Goal: Task Accomplishment & Management: Complete application form

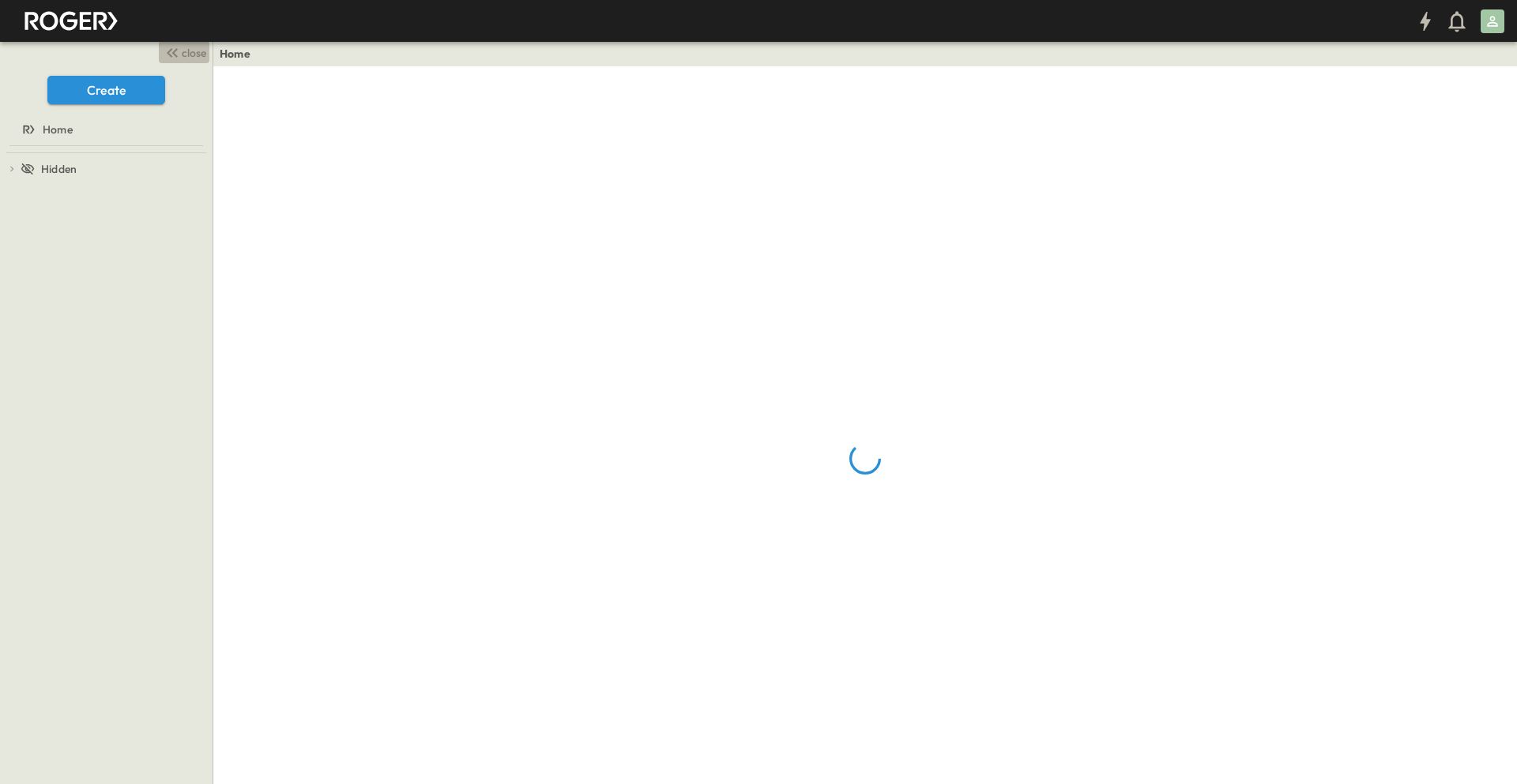
click at [189, 48] on span "close" at bounding box center [194, 53] width 25 height 15
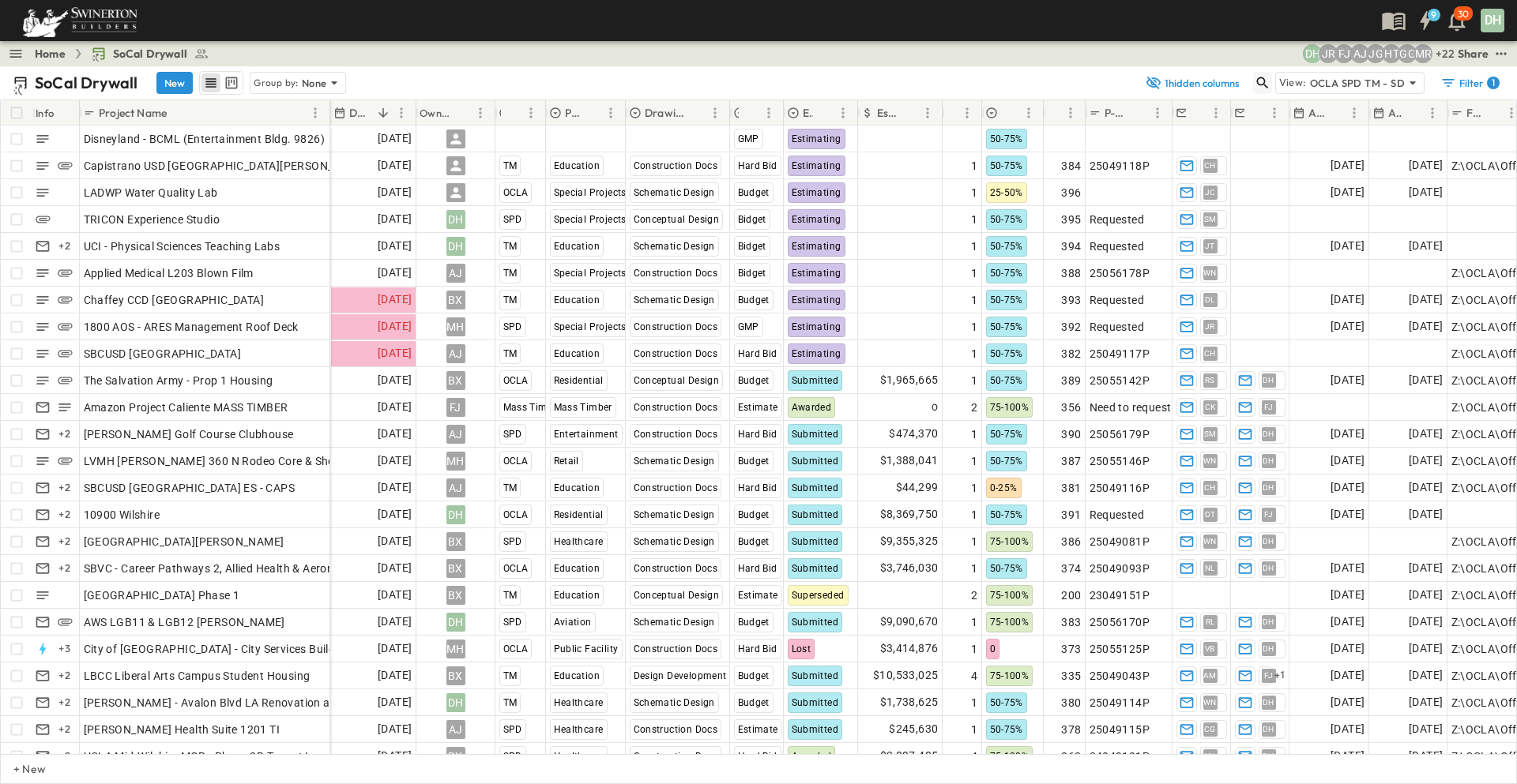
click at [1266, 87] on icon "button" at bounding box center [1262, 83] width 15 height 15
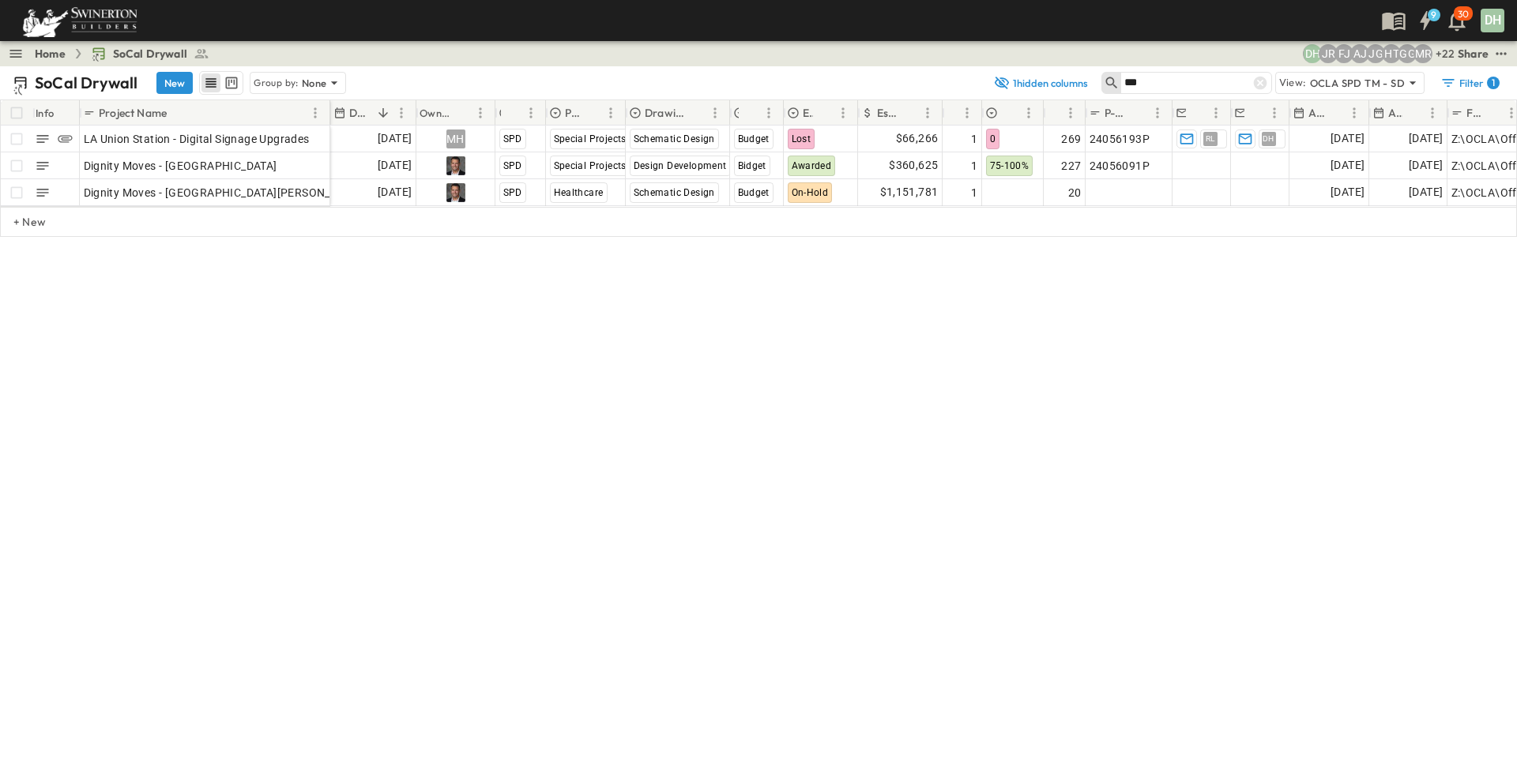
type input "***"
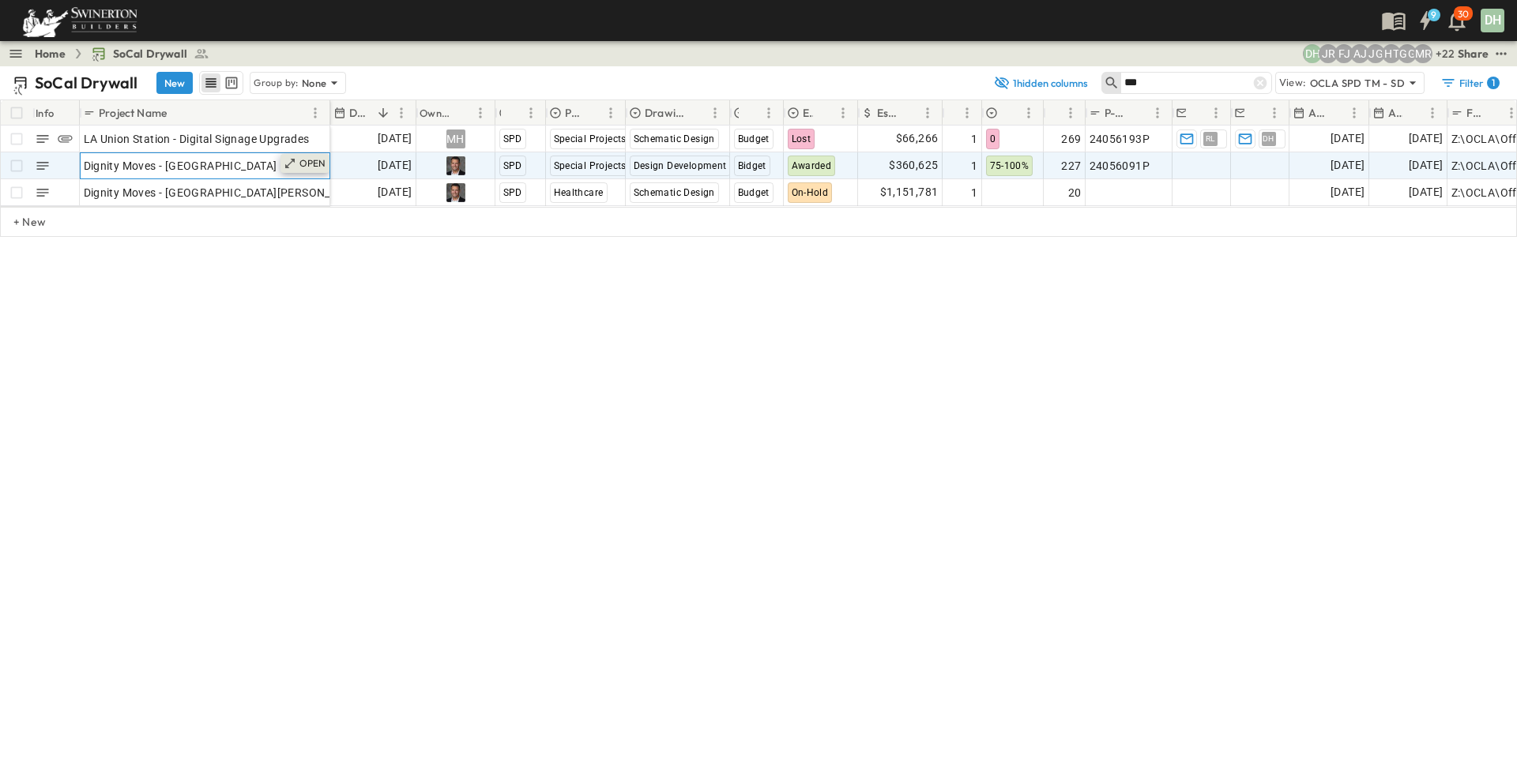
click at [294, 168] on icon at bounding box center [290, 163] width 13 height 13
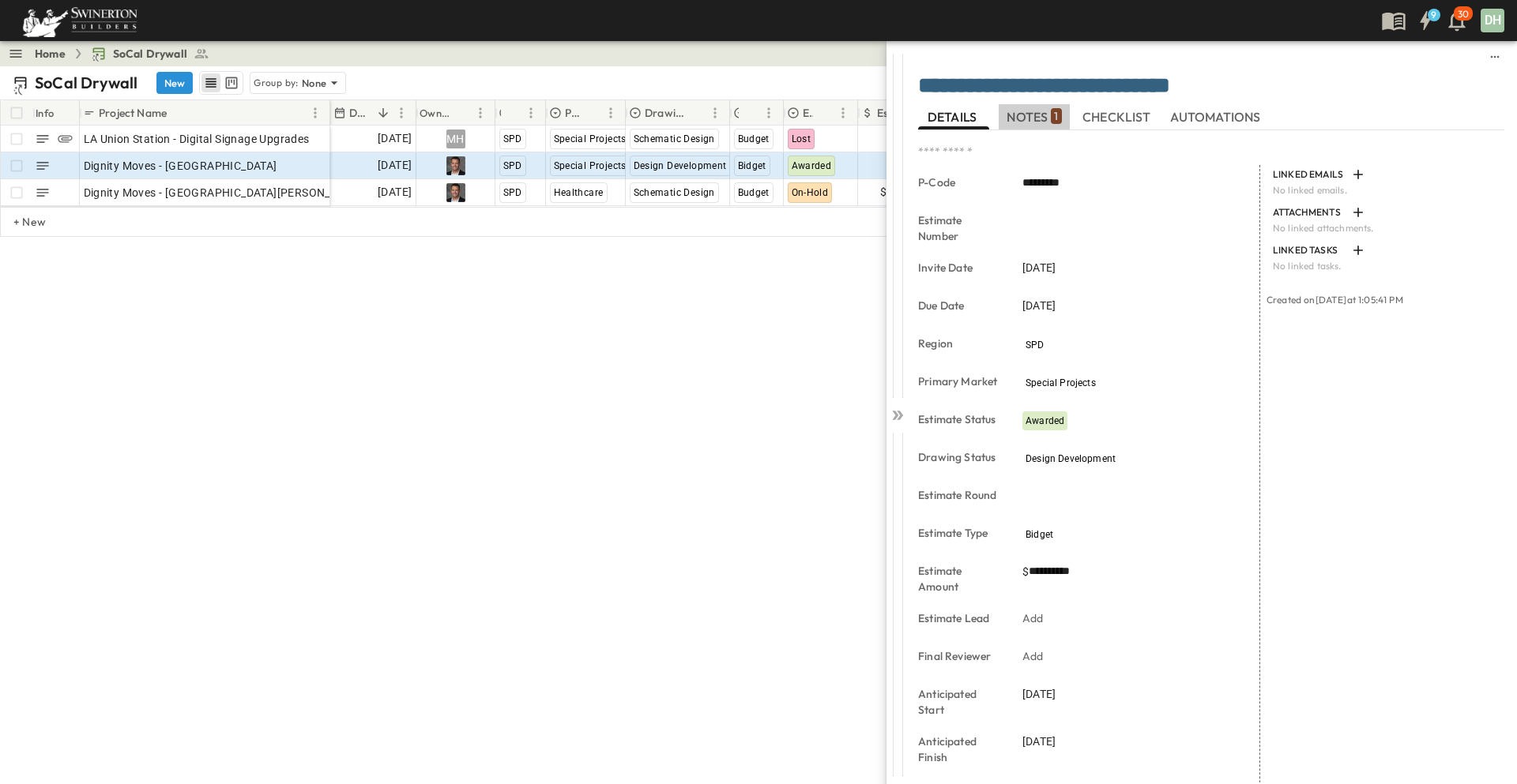
click at [1028, 121] on span "NOTES 1" at bounding box center [1034, 117] width 55 height 15
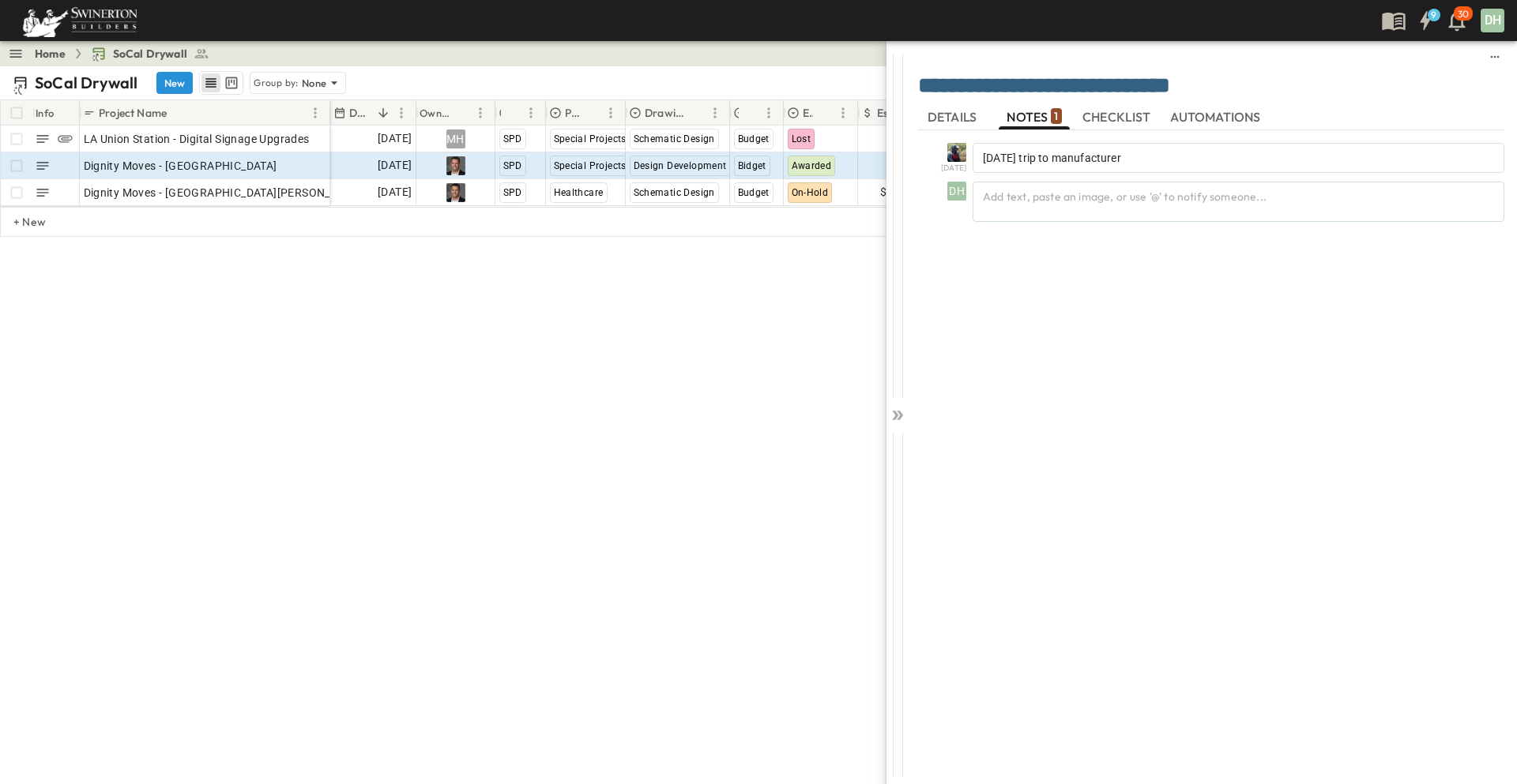
click at [946, 113] on span "DETAILS" at bounding box center [953, 117] width 52 height 15
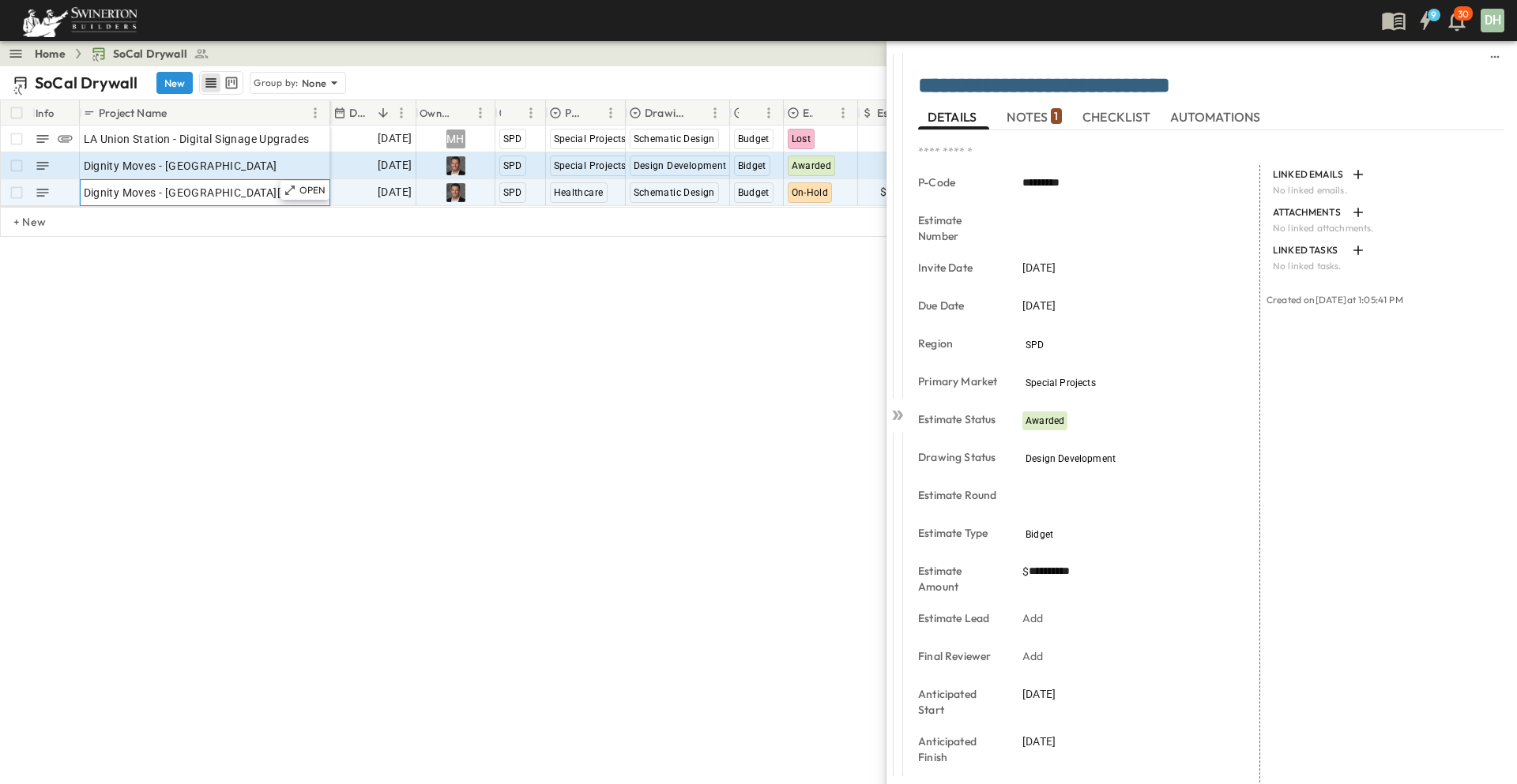
click at [244, 194] on div "Dignity Moves - [GEOGRAPHIC_DATA][PERSON_NAME]" at bounding box center [205, 193] width 243 height 22
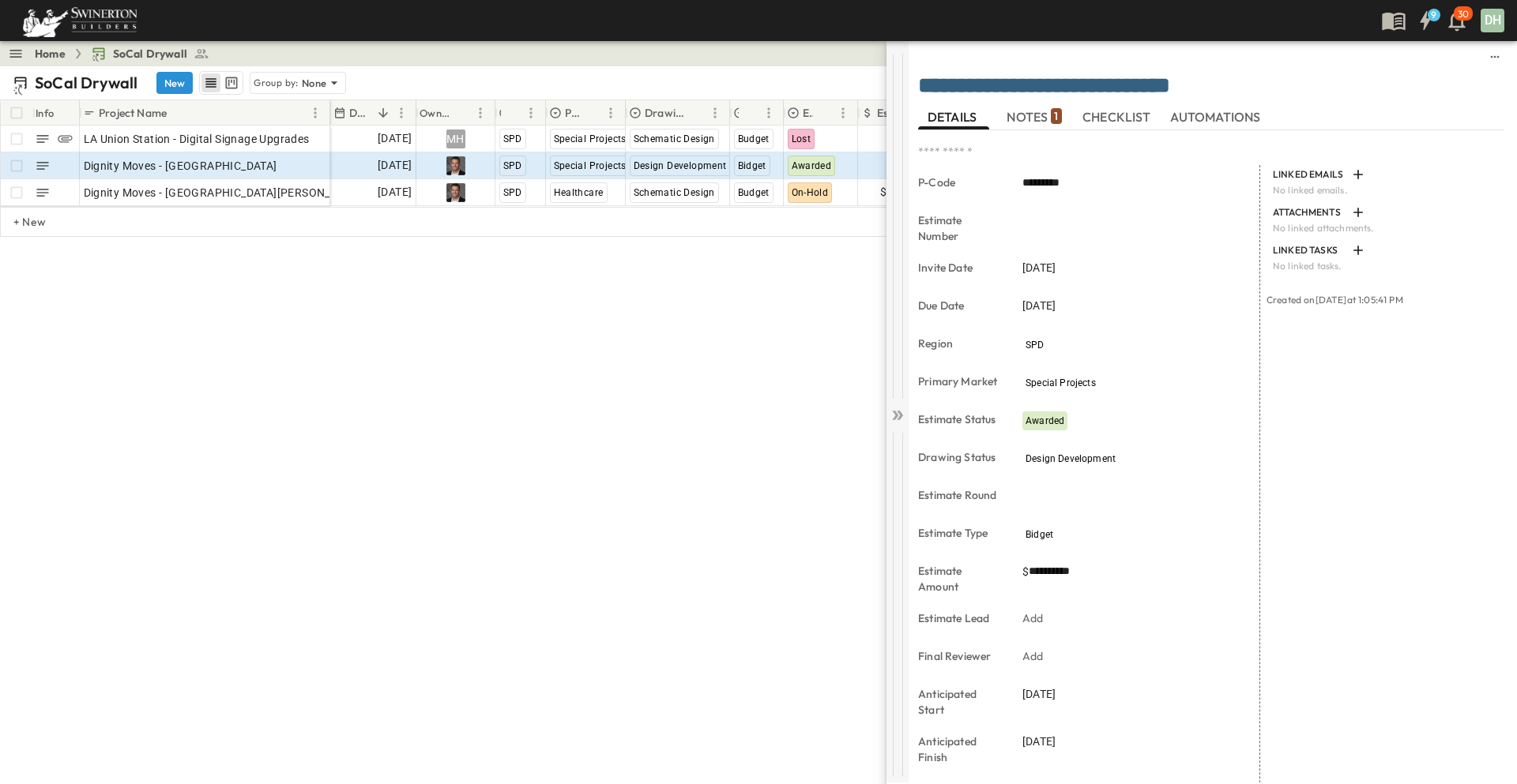
click at [902, 416] on icon at bounding box center [899, 415] width 6 height 9
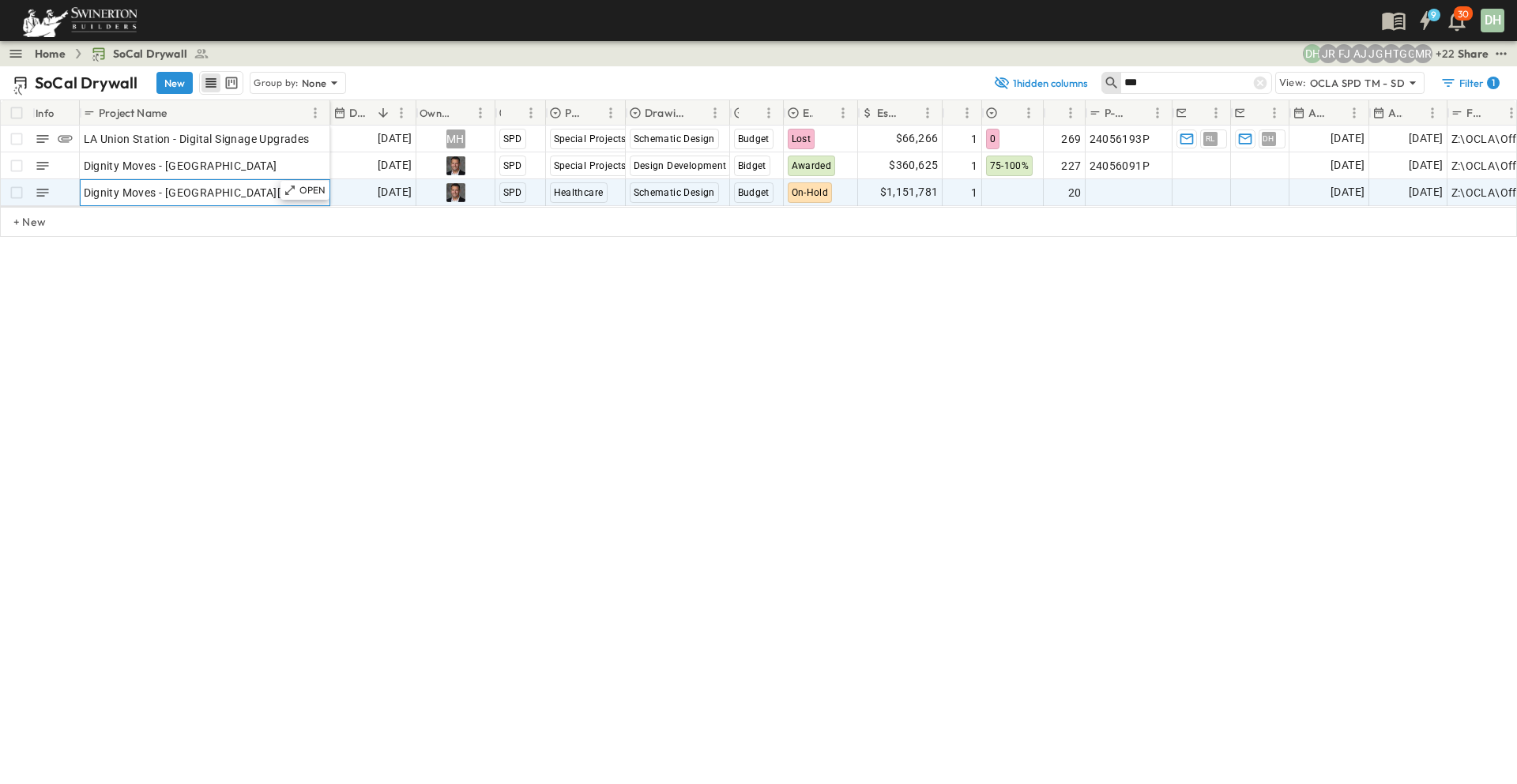
click at [198, 204] on div "OPEN Dignity Moves - [GEOGRAPHIC_DATA][PERSON_NAME]" at bounding box center [205, 192] width 249 height 25
click at [308, 196] on p "OPEN" at bounding box center [312, 190] width 27 height 13
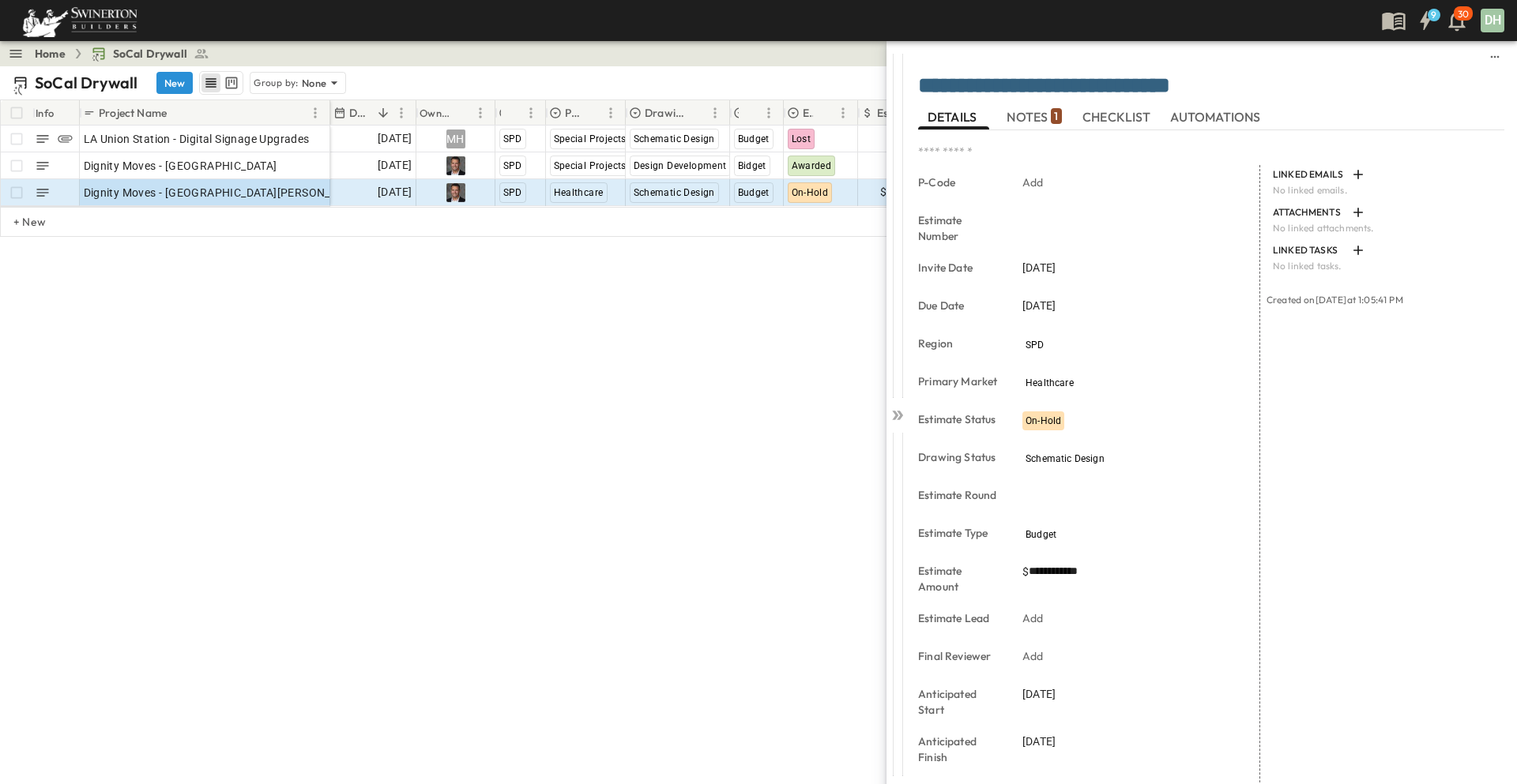
drag, startPoint x: 426, startPoint y: 314, endPoint x: 382, endPoint y: 338, distance: 50.1
click at [426, 314] on div "Info Project Name Due Date Owner Region Primary Market Drawing Status Estimate …" at bounding box center [758, 218] width 1517 height 236
drag, startPoint x: 447, startPoint y: 357, endPoint x: 483, endPoint y: 364, distance: 36.7
click at [447, 357] on div "SoCal Drywall New Group by: None 1 hidden columns *** View: OCLA SPD TM - SD Fi…" at bounding box center [758, 425] width 1517 height 718
click at [900, 414] on icon at bounding box center [899, 415] width 6 height 9
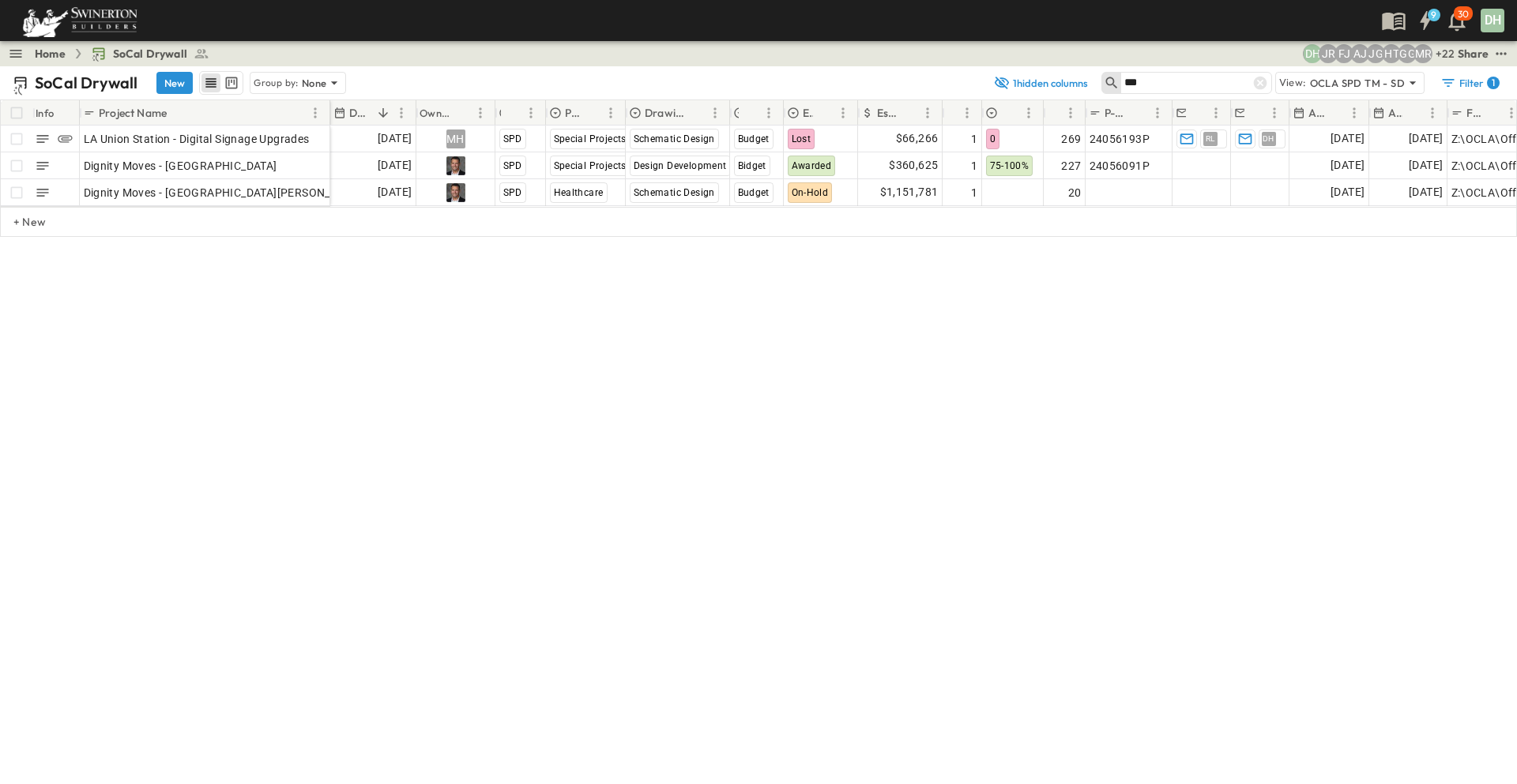
click at [1161, 86] on input "***" at bounding box center [1178, 82] width 111 height 23
click at [1263, 81] on icon at bounding box center [1260, 83] width 14 height 14
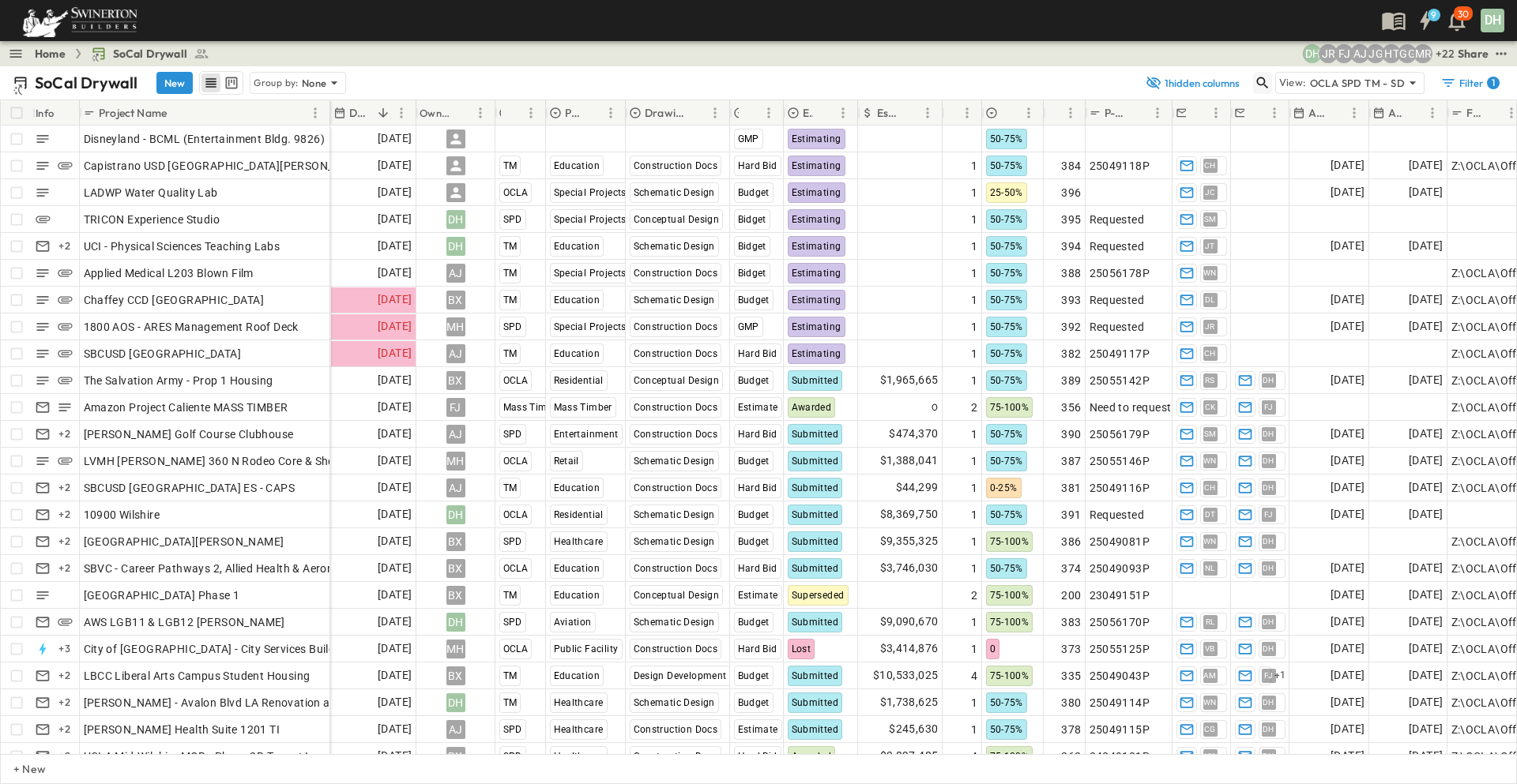
click at [1267, 87] on icon "button" at bounding box center [1262, 83] width 15 height 15
type input "*"
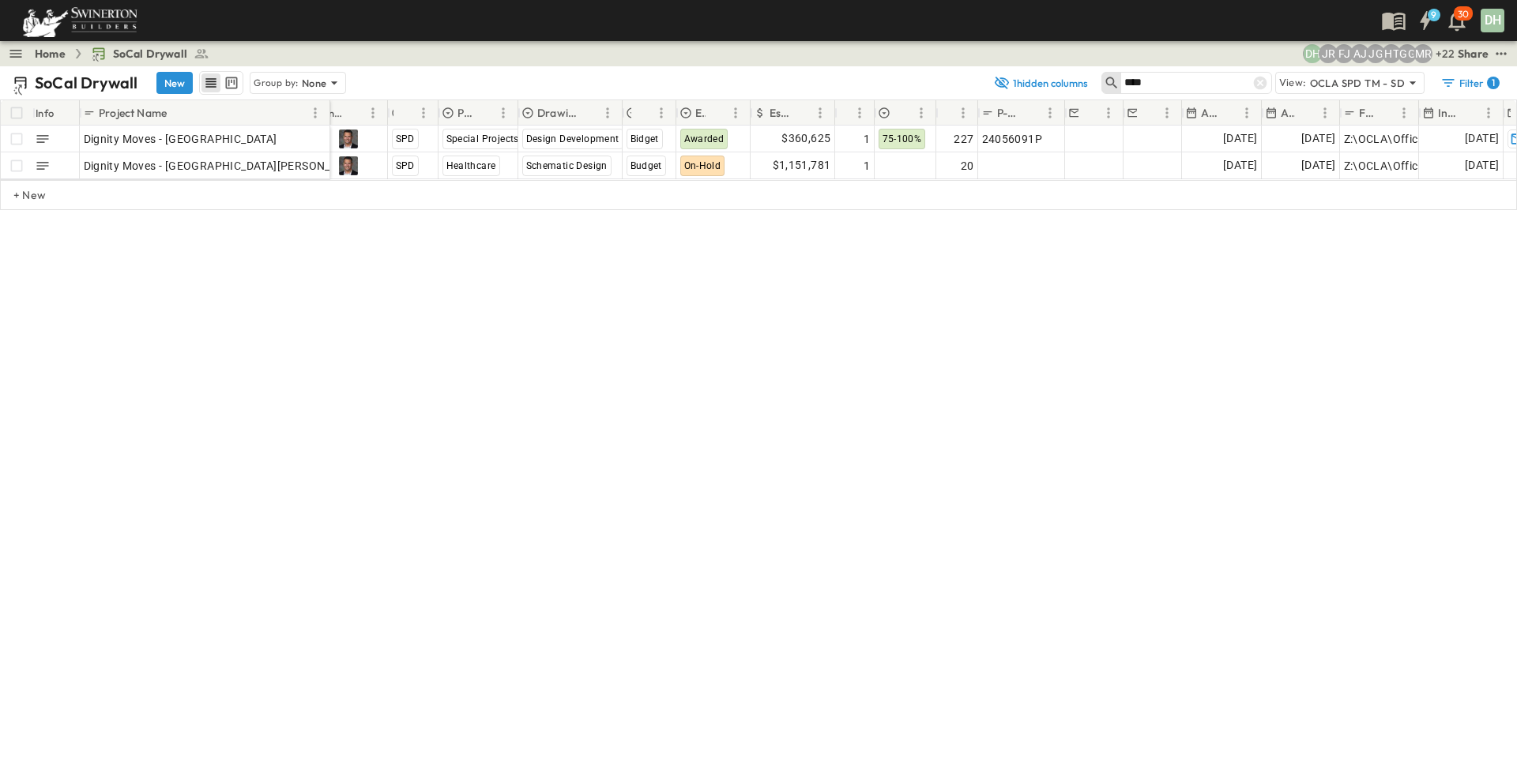
scroll to position [0, 147]
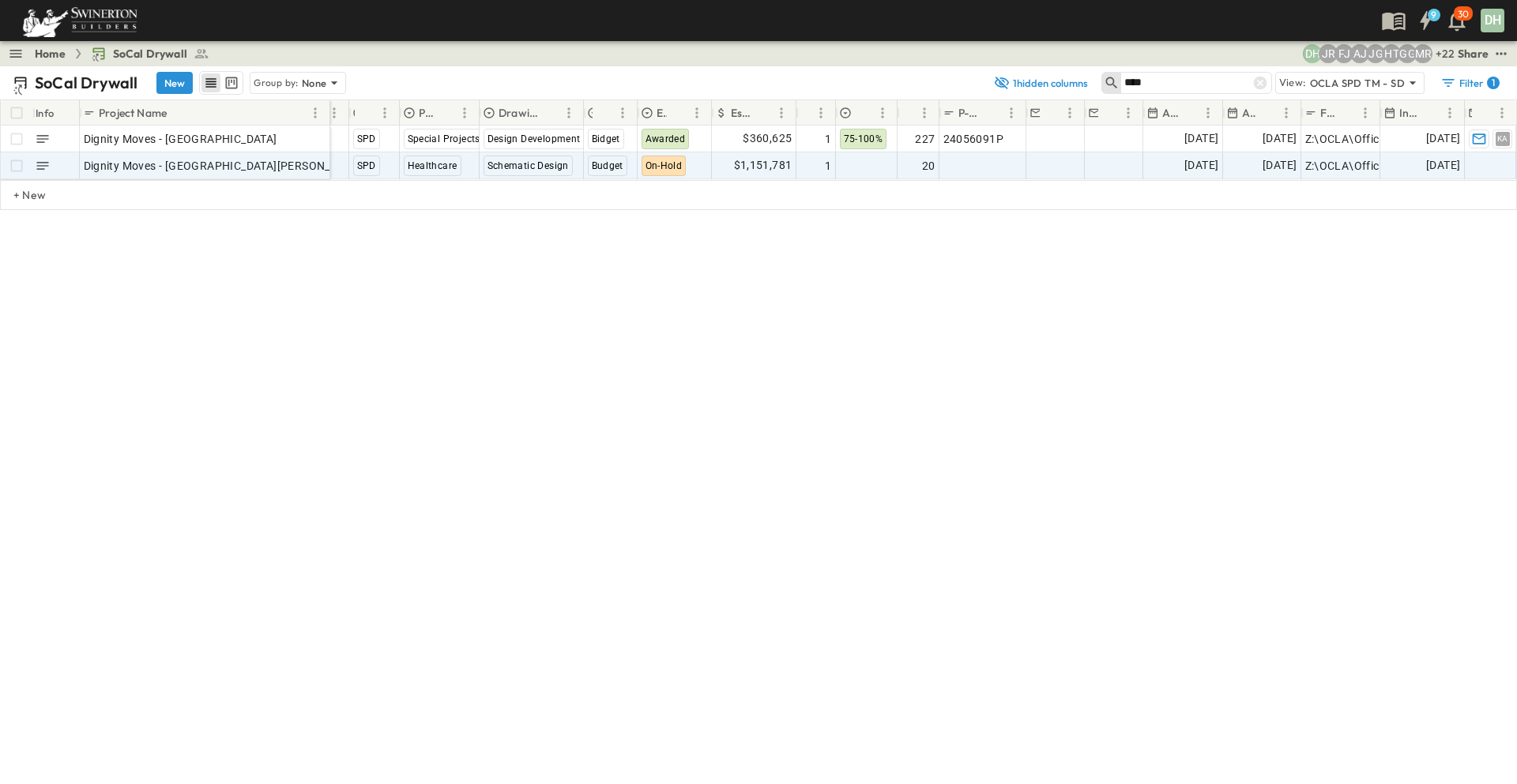
type input "****"
click at [1356, 160] on input "**********" at bounding box center [1340, 165] width 76 height 19
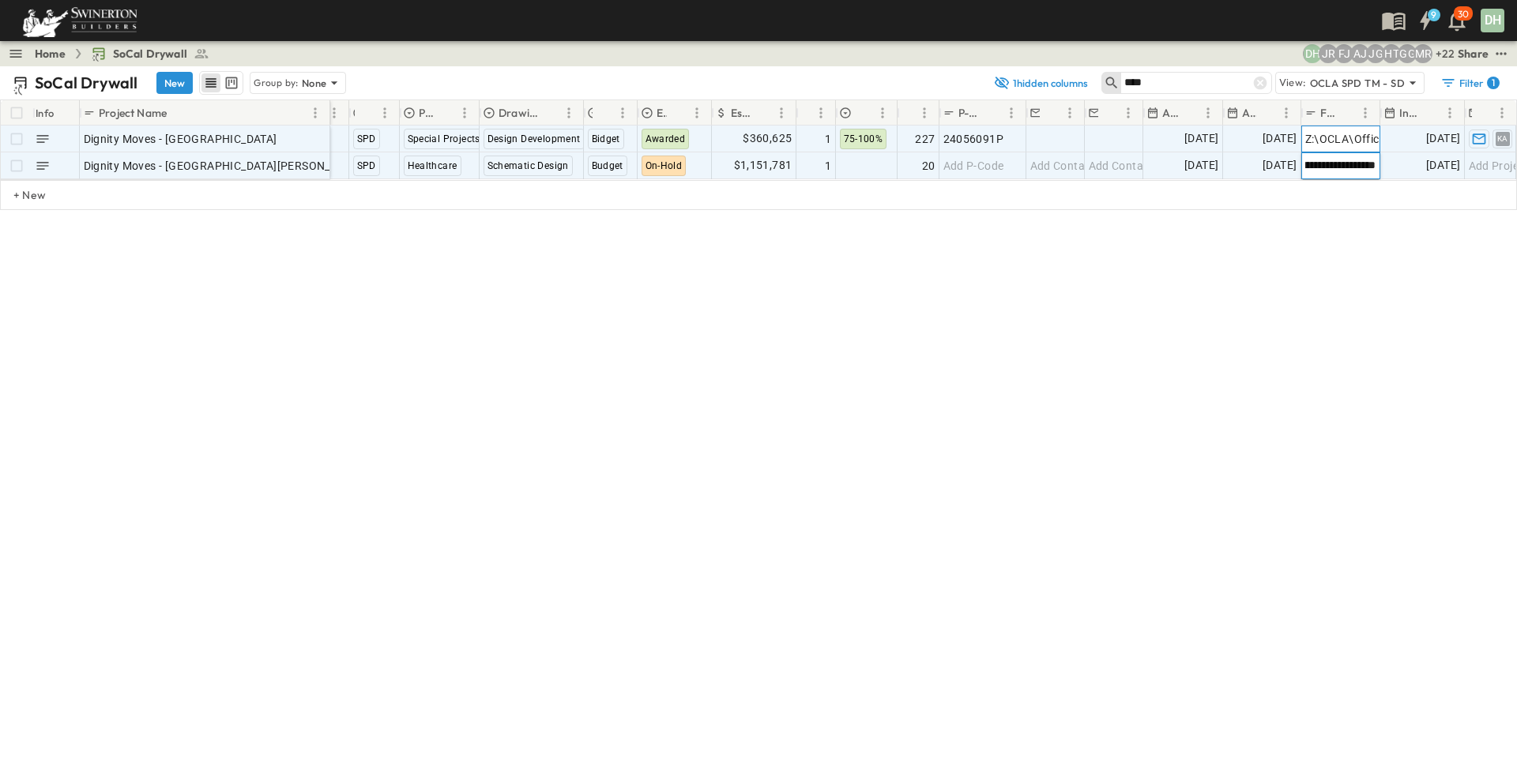
click at [1351, 166] on input "**********" at bounding box center [1340, 165] width 76 height 19
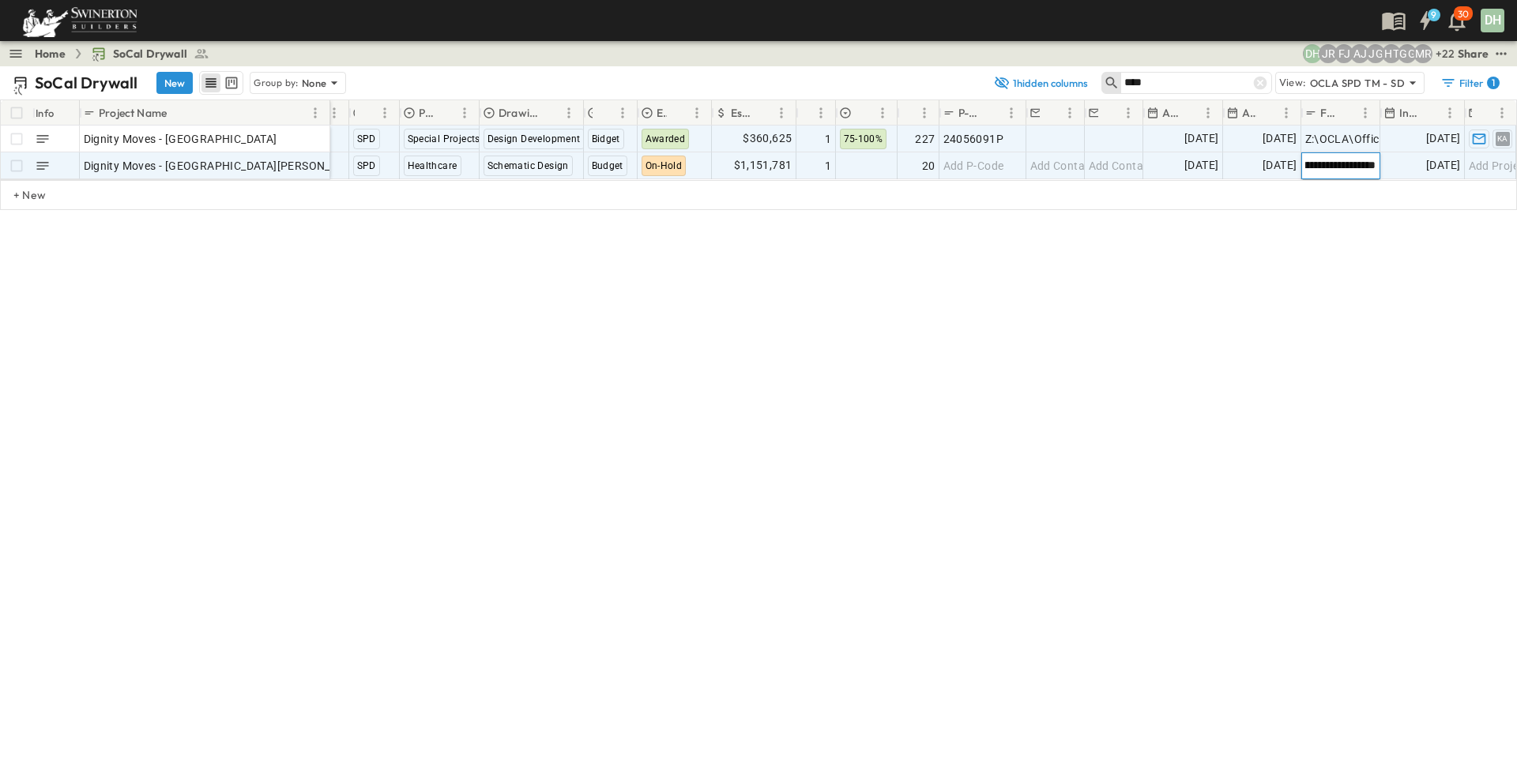
click at [1351, 166] on input "**********" at bounding box center [1340, 165] width 76 height 19
click at [1256, 83] on icon at bounding box center [1260, 83] width 14 height 14
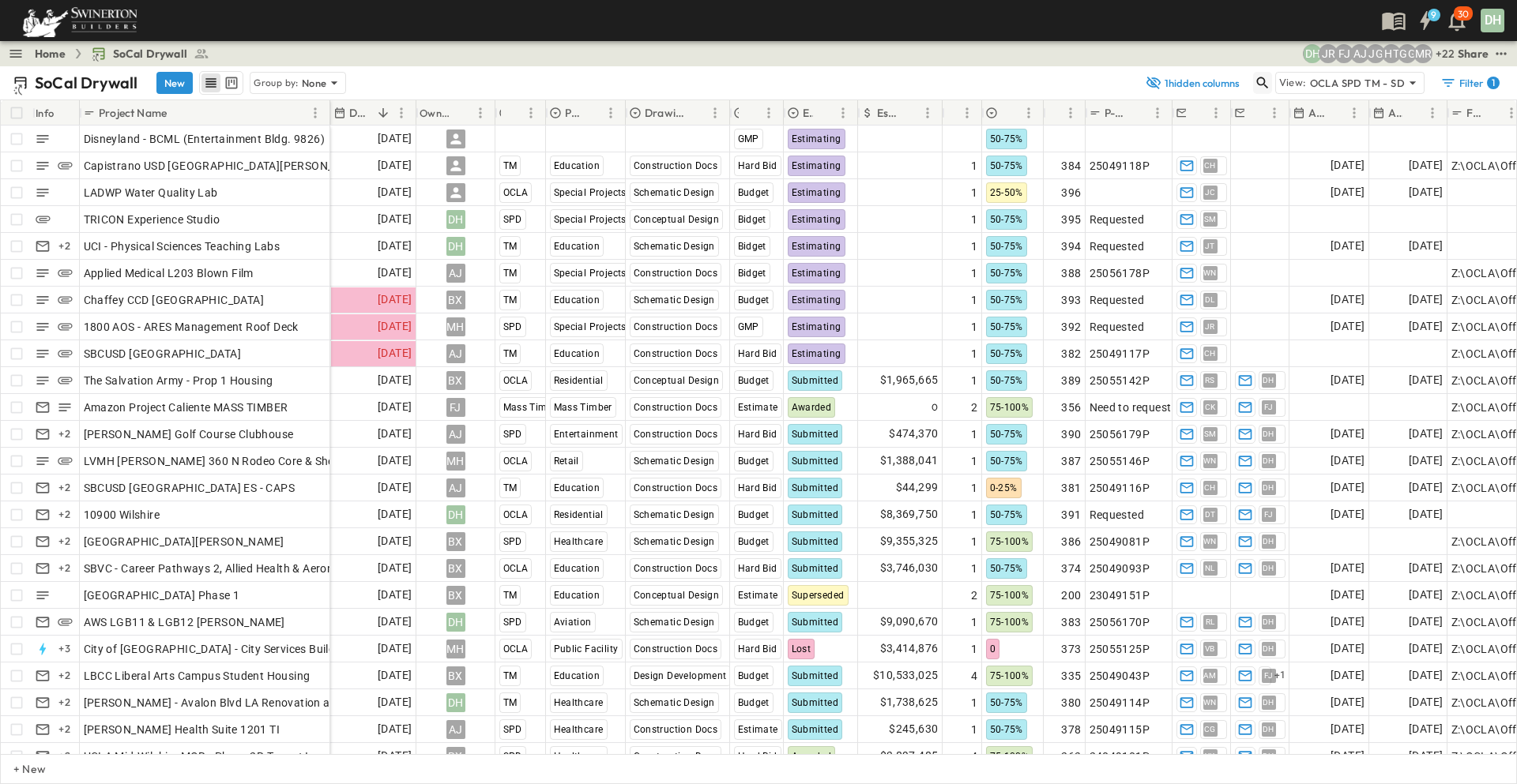
click at [1261, 86] on icon "button" at bounding box center [1262, 83] width 15 height 15
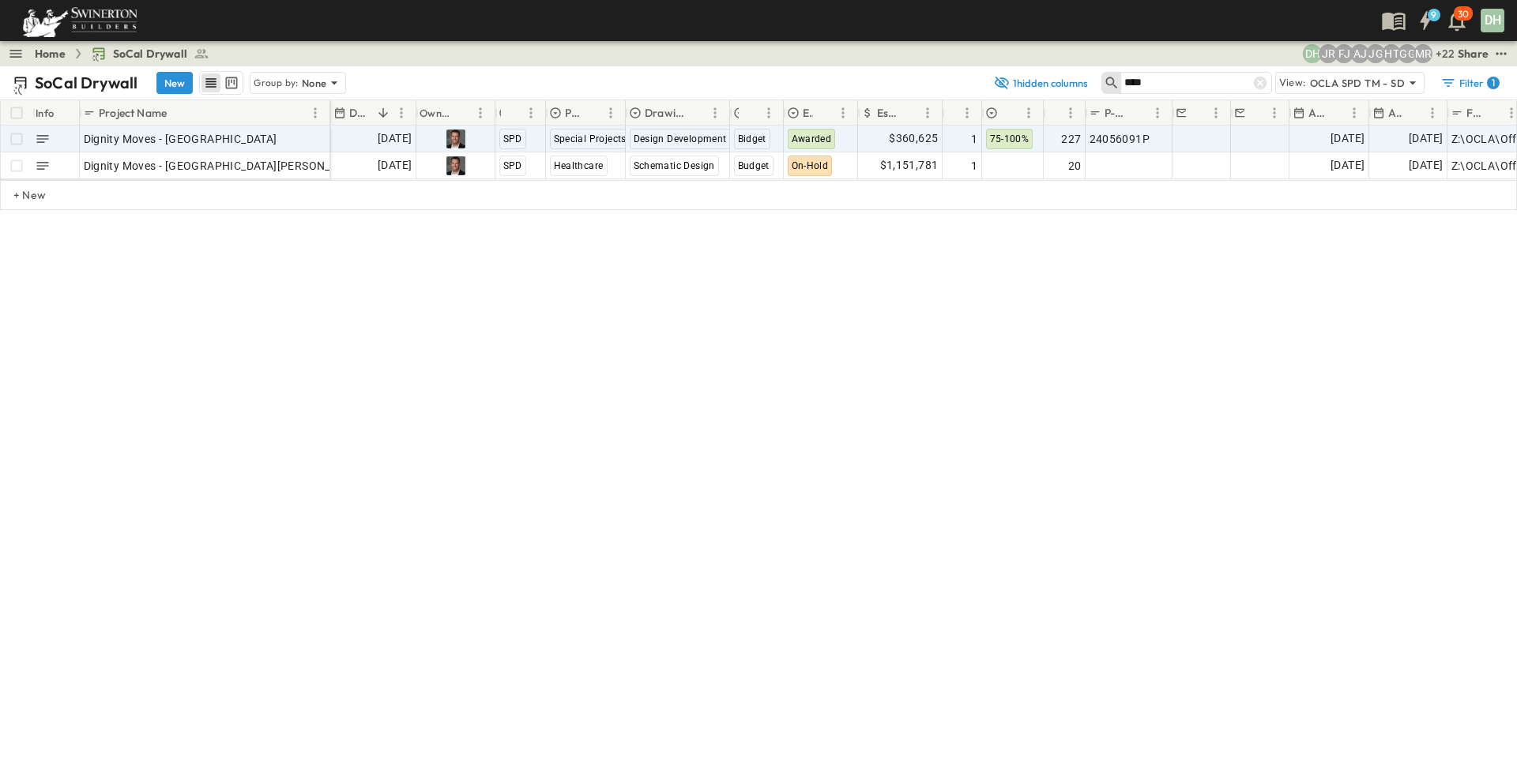
type input "****"
click at [1487, 137] on input "**********" at bounding box center [1477, 138] width 76 height 19
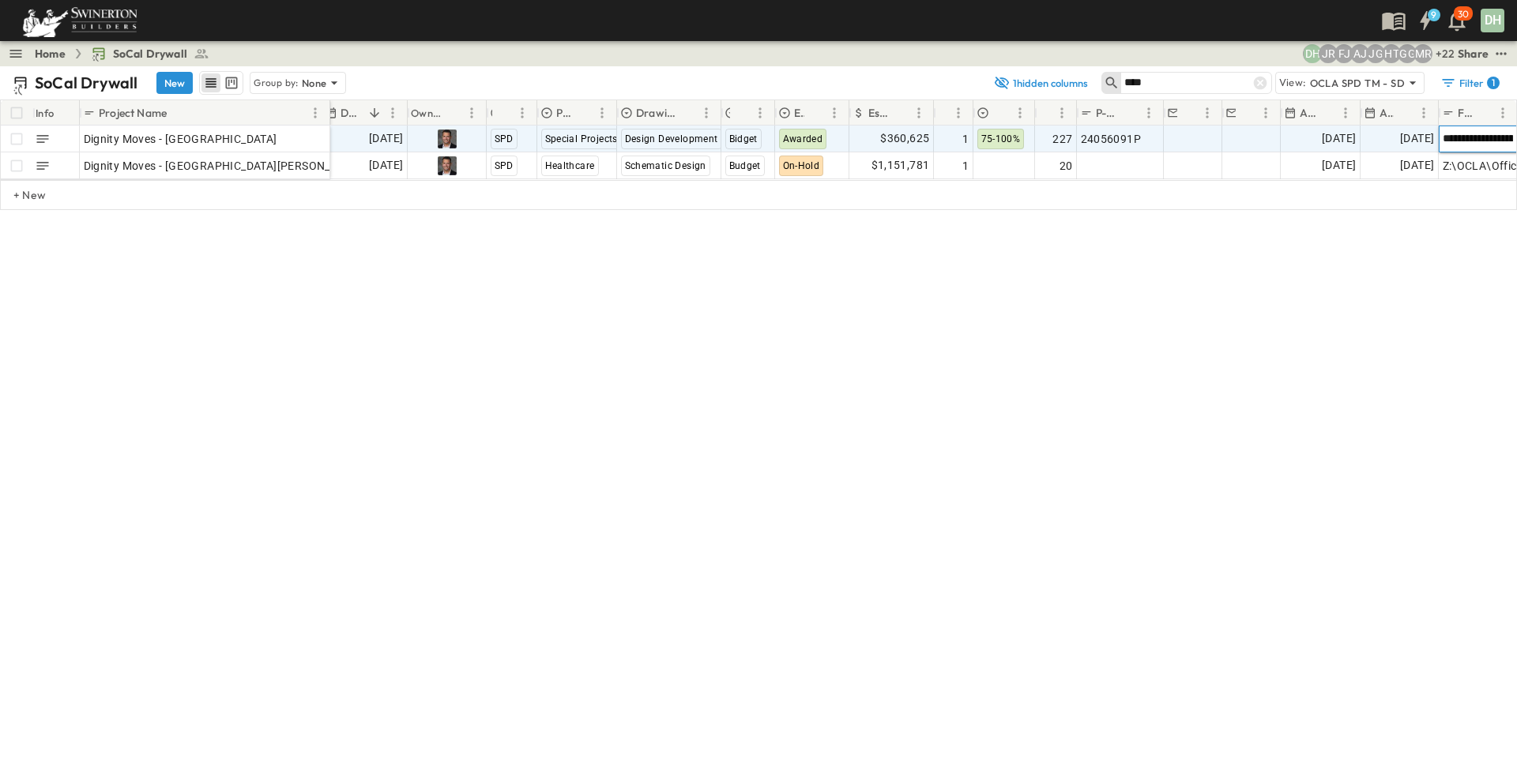
drag, startPoint x: 1262, startPoint y: 81, endPoint x: 1181, endPoint y: 112, distance: 86.7
click at [1262, 81] on icon at bounding box center [1260, 83] width 14 height 14
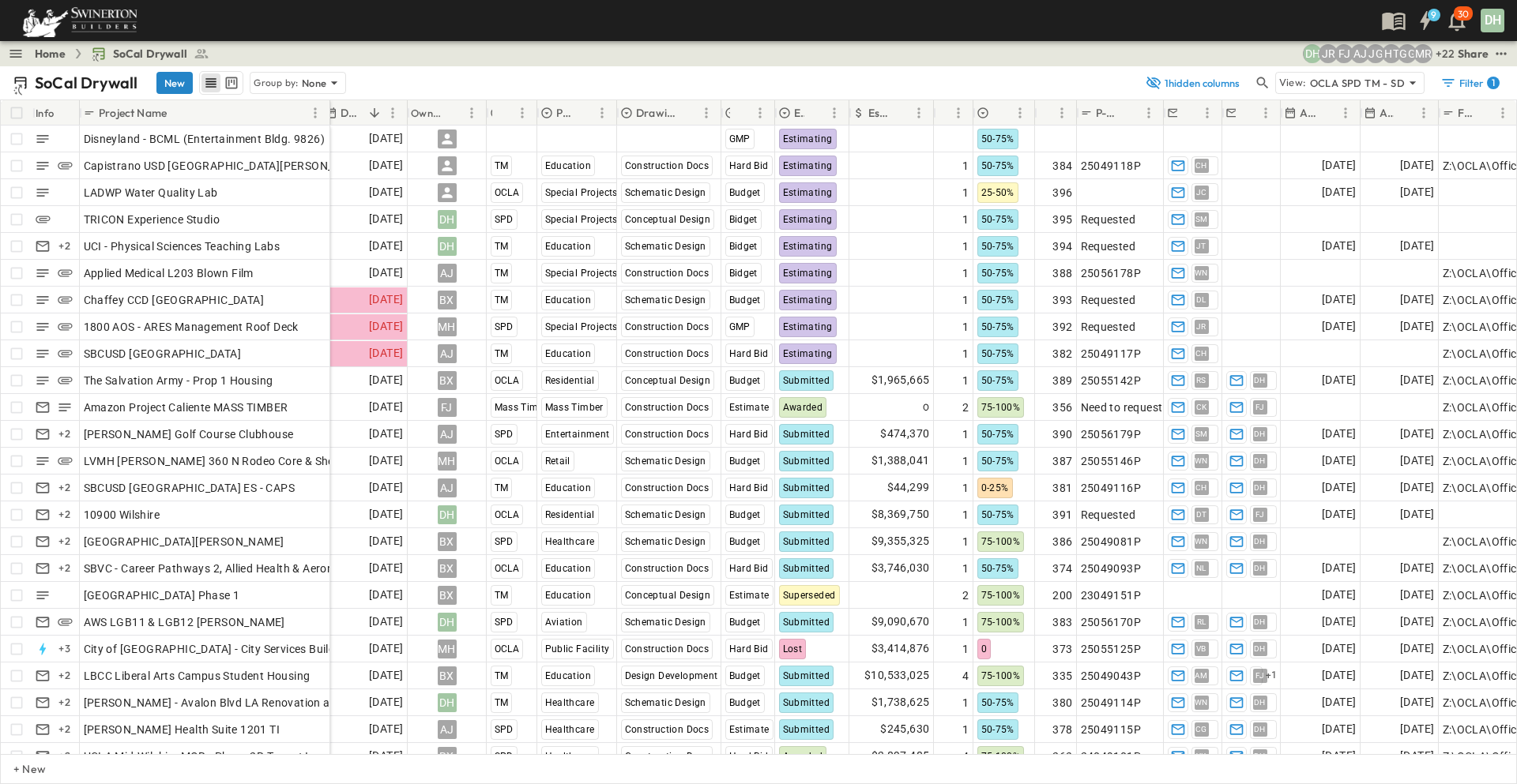
click at [177, 84] on button "New" at bounding box center [174, 83] width 36 height 22
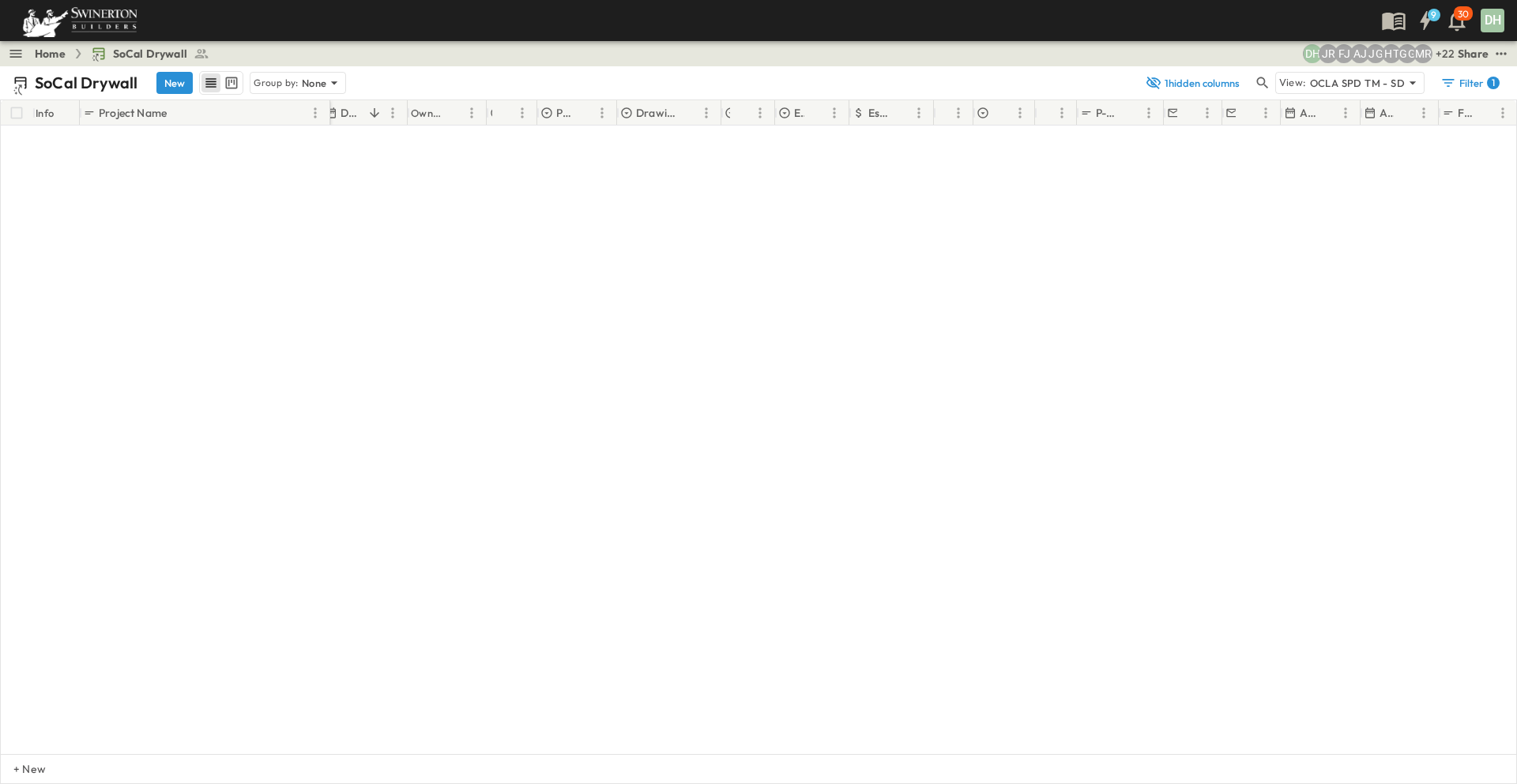
scroll to position [6659, 9]
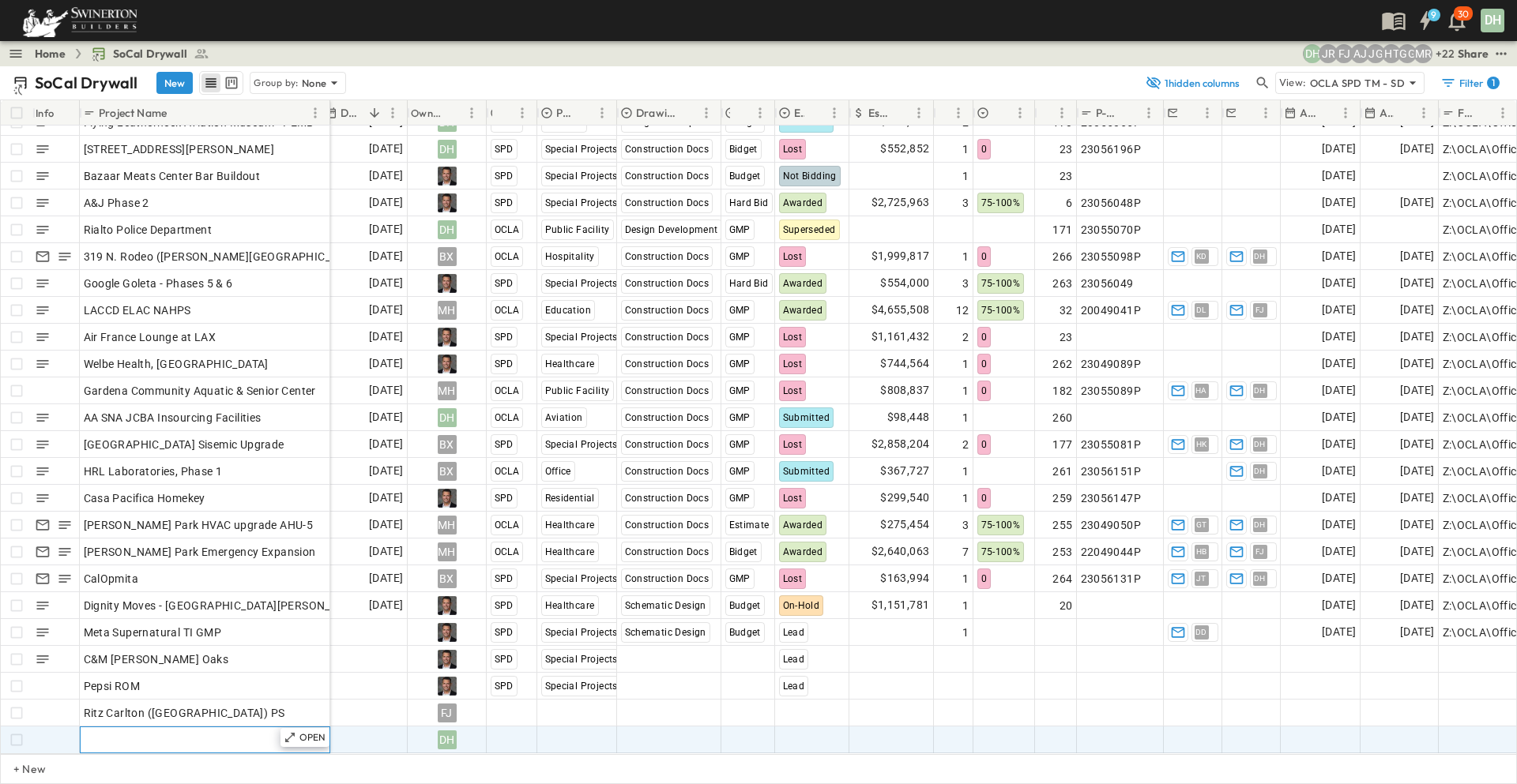
click at [167, 729] on div "Add Name" at bounding box center [205, 740] width 243 height 22
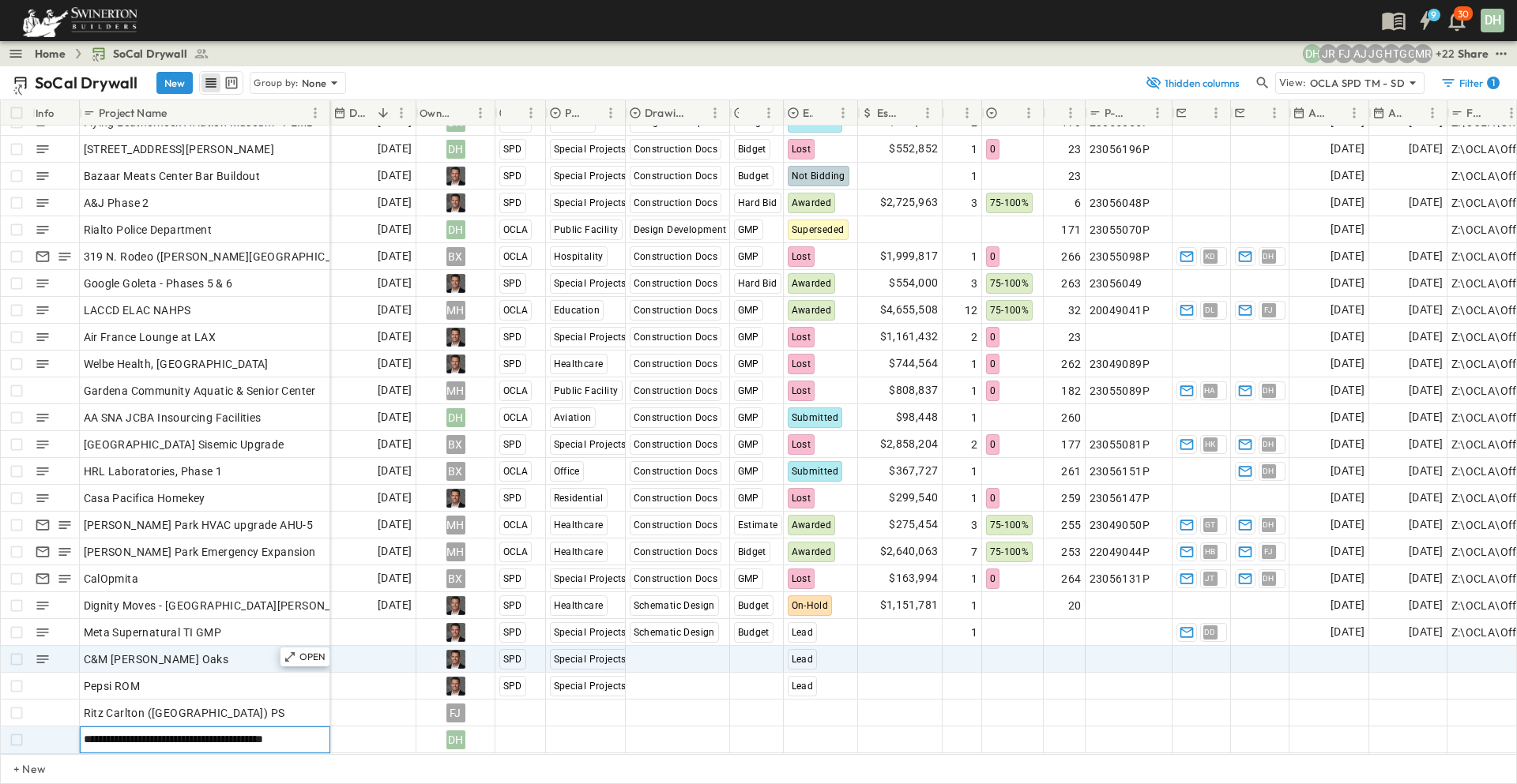
scroll to position [0, 0]
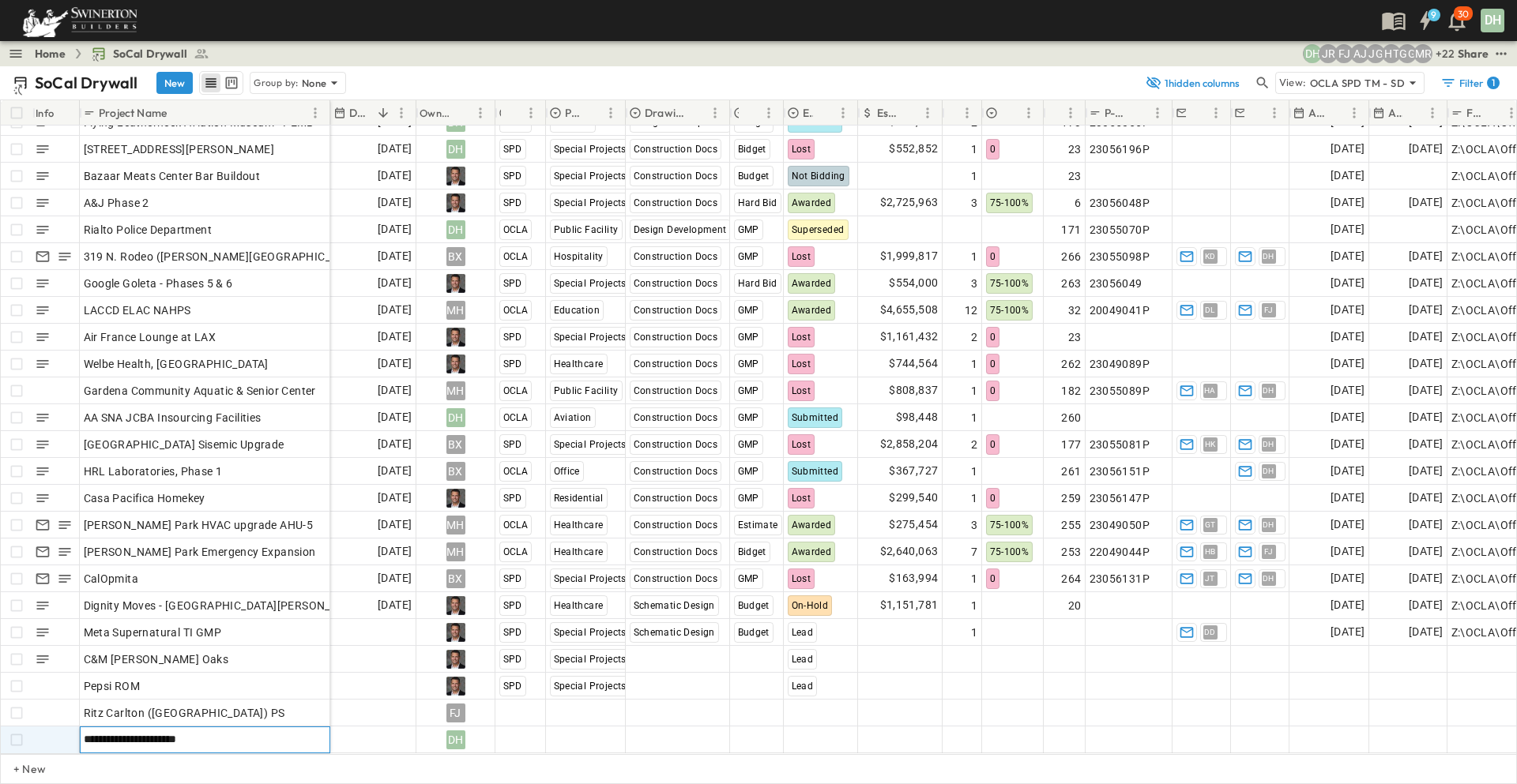
type input "**********"
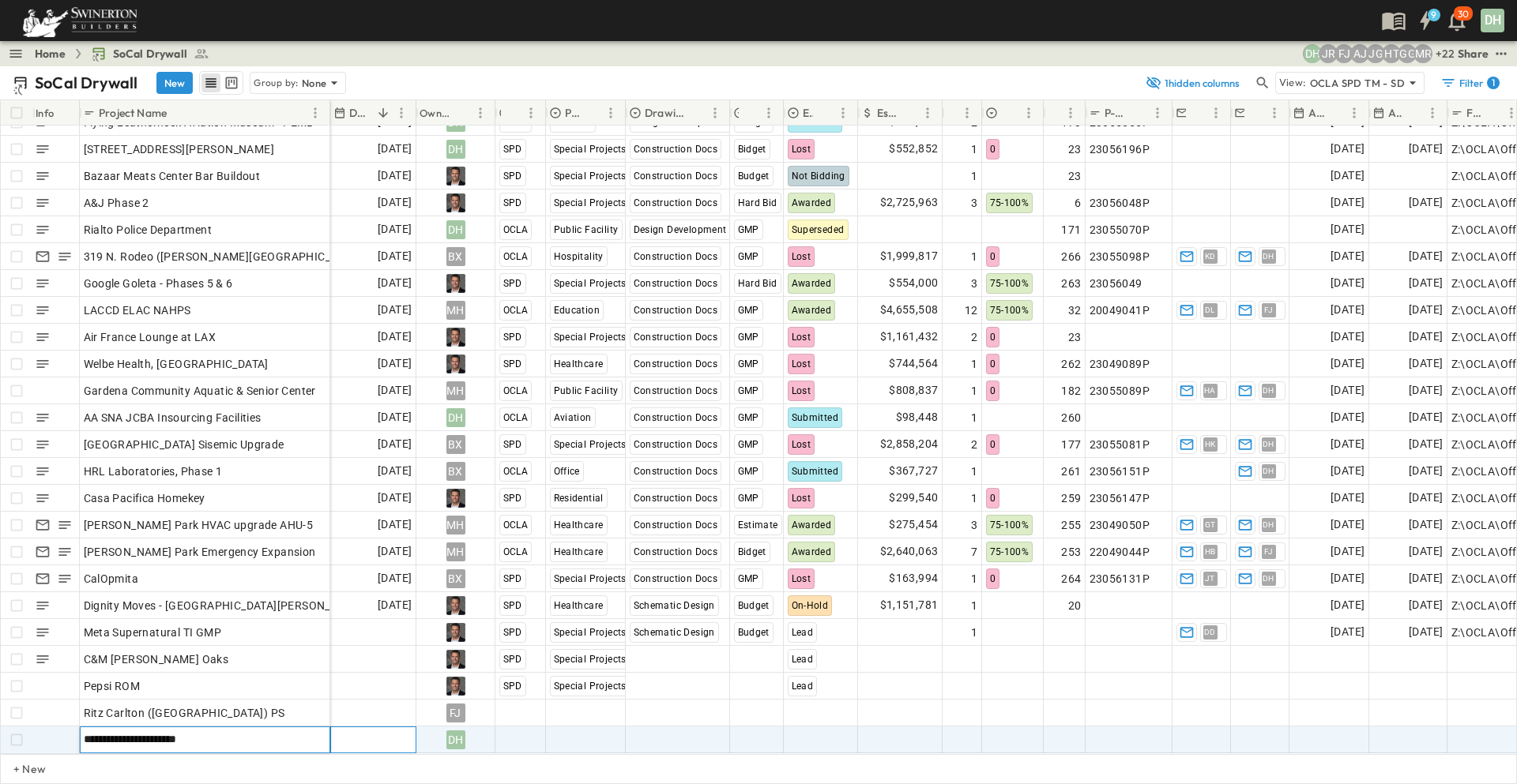
click at [400, 732] on span "Add Date" at bounding box center [387, 739] width 47 height 15
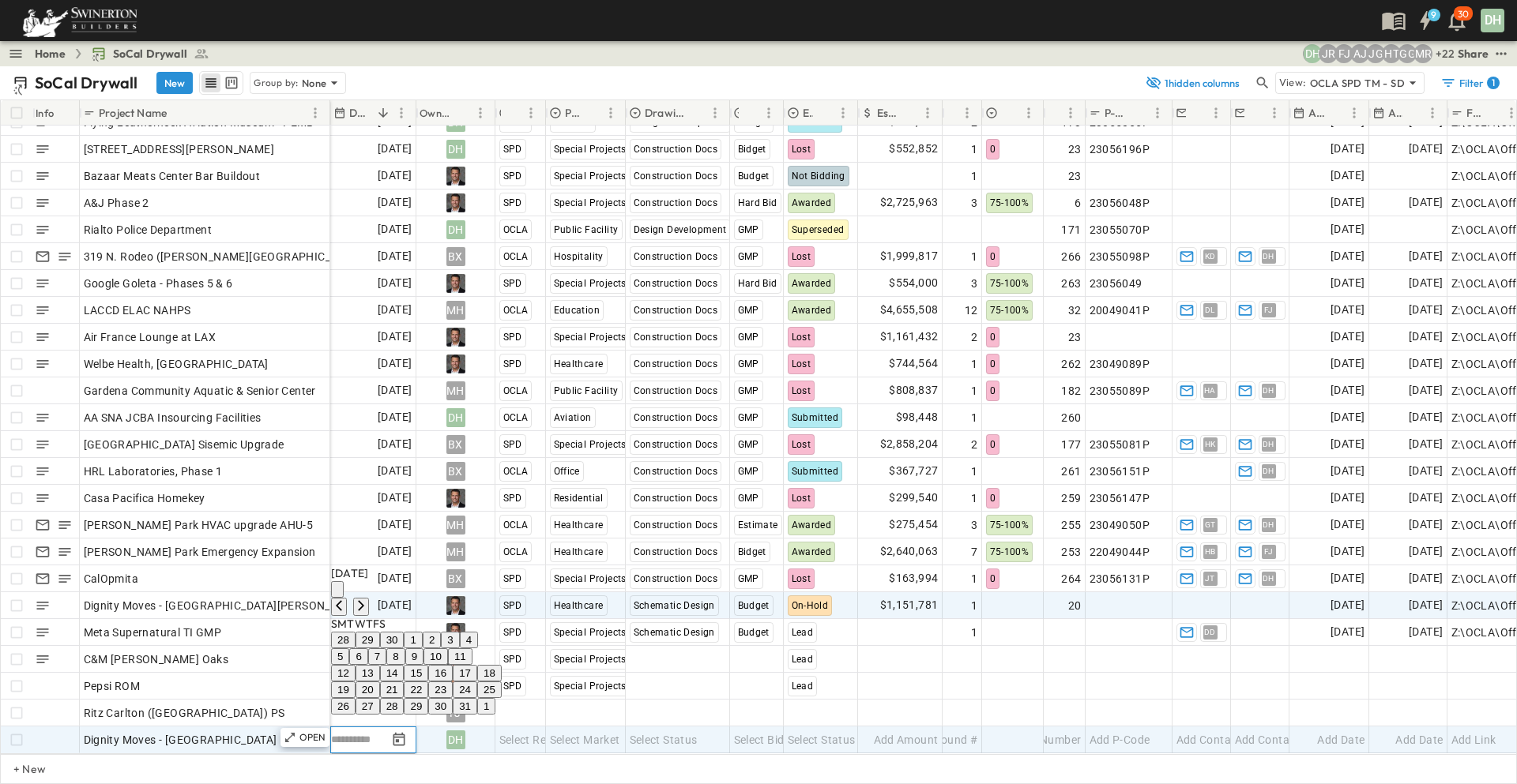
click at [477, 665] on button "17" at bounding box center [465, 673] width 25 height 16
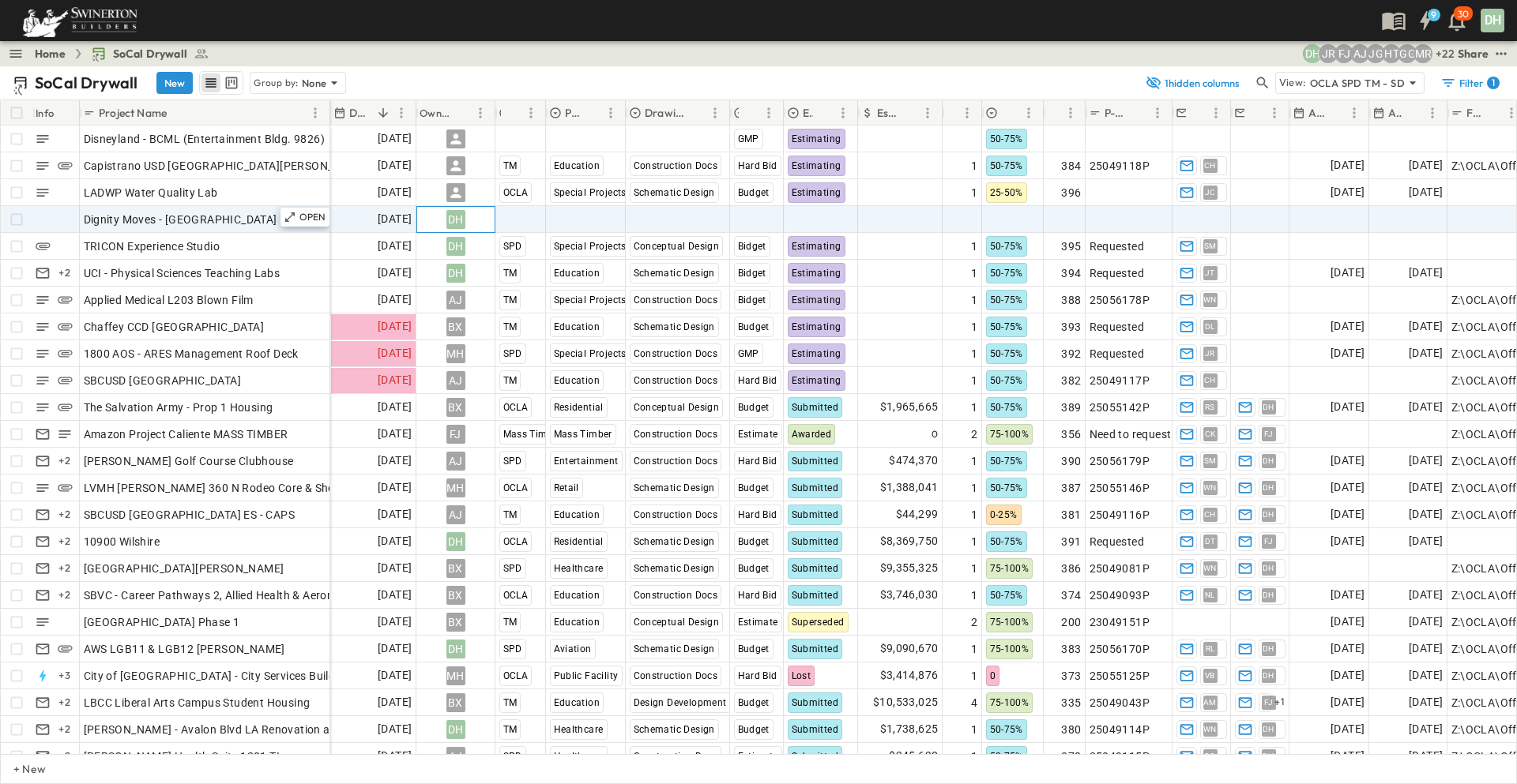
click at [449, 223] on div "DH" at bounding box center [456, 219] width 19 height 19
type input "*"
click at [458, 363] on span "TBD" at bounding box center [462, 371] width 21 height 15
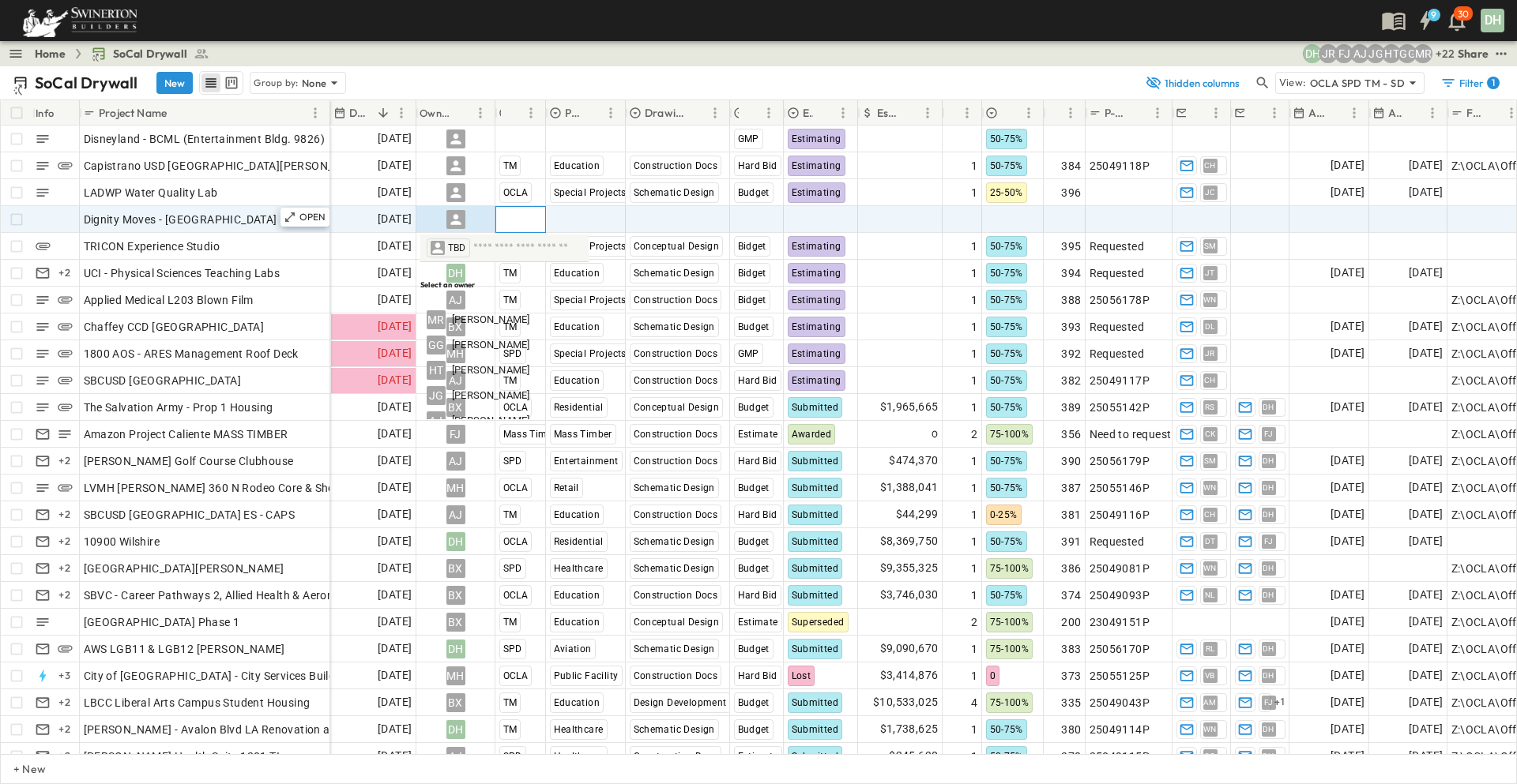
click at [532, 220] on span "Select Region" at bounding box center [533, 219] width 69 height 15
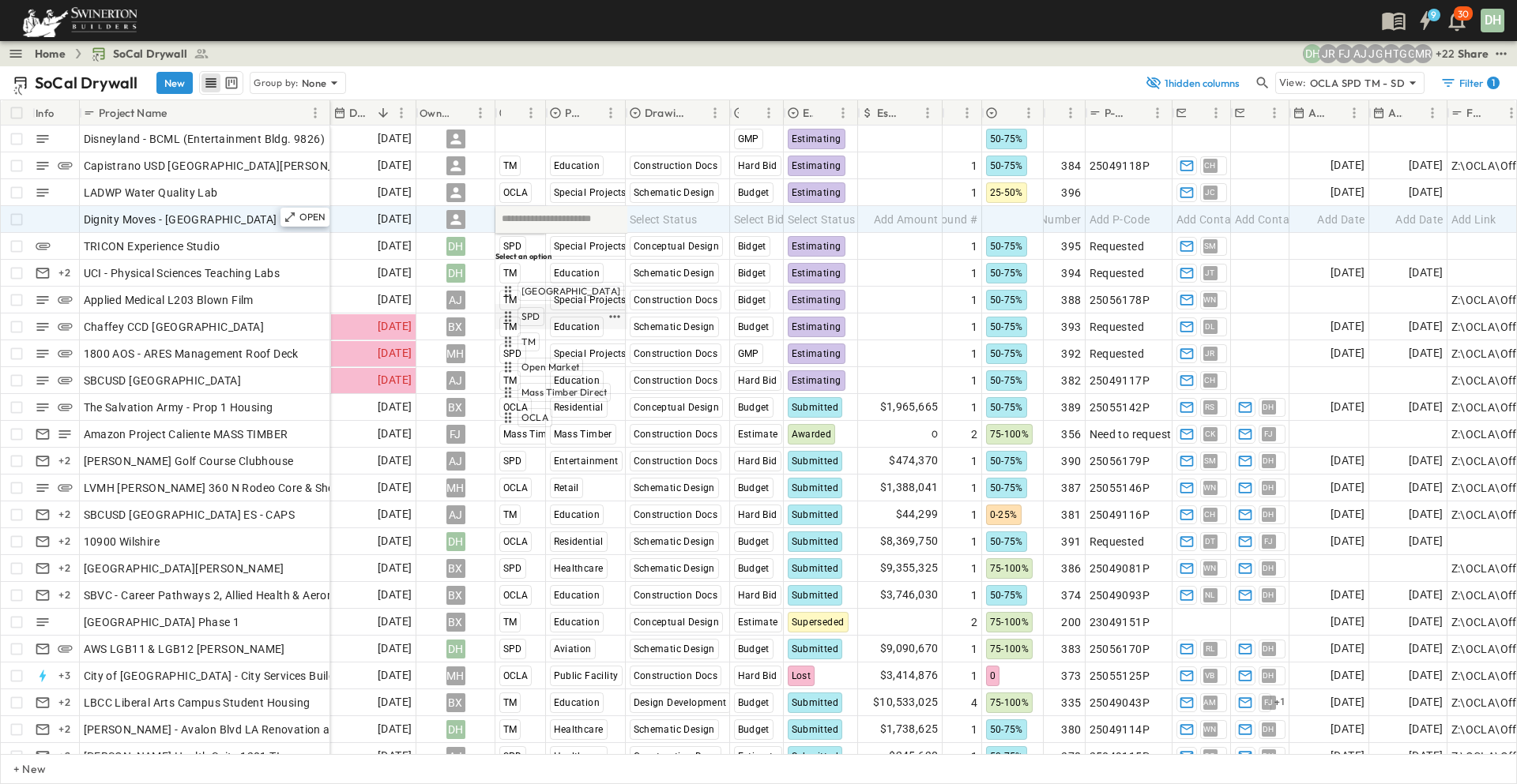
click at [534, 310] on span "SPD" at bounding box center [531, 316] width 19 height 13
click at [590, 221] on span "Select Market" at bounding box center [585, 219] width 70 height 15
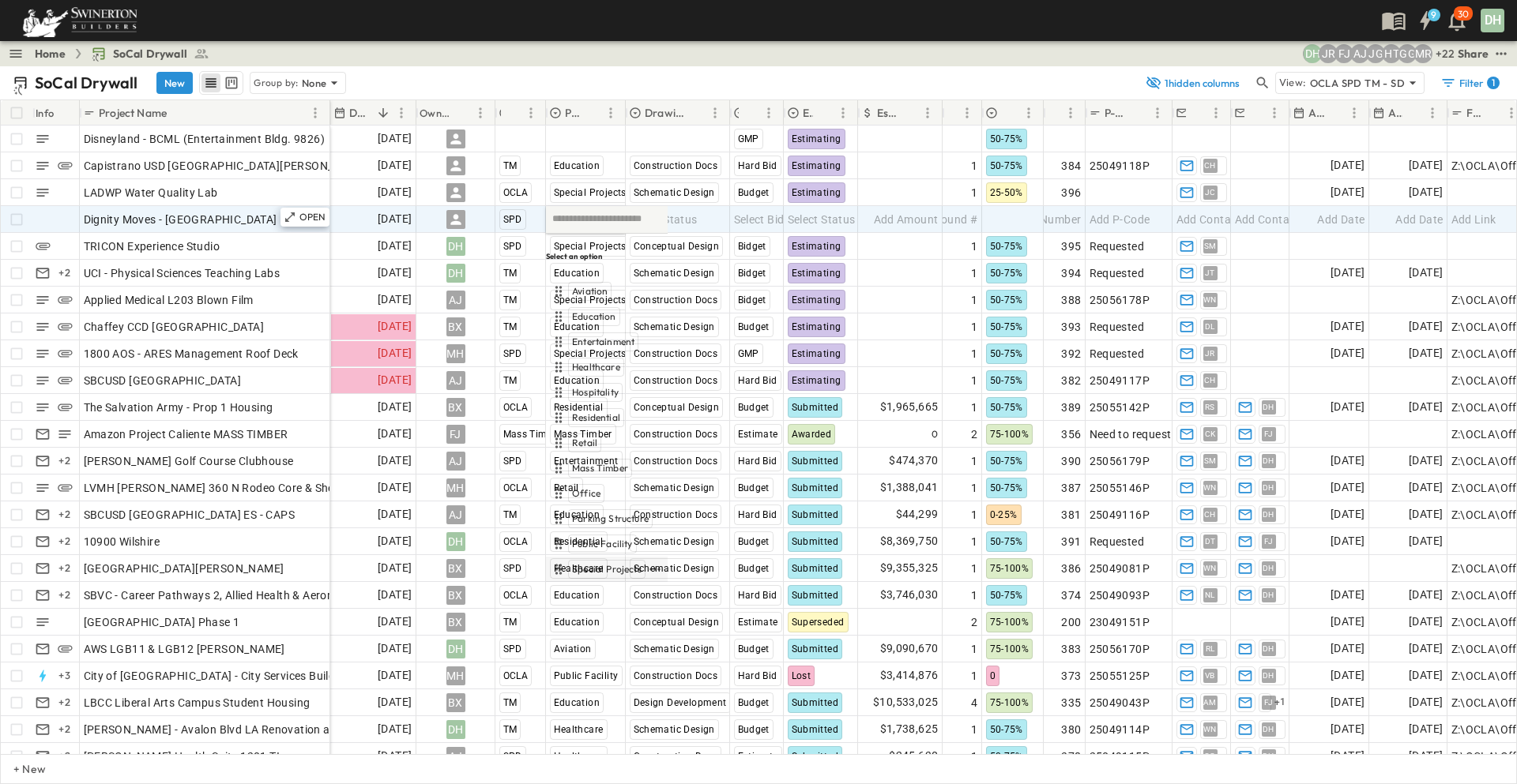
click at [585, 563] on span "Special Projects" at bounding box center [606, 569] width 69 height 13
click at [685, 224] on input "text" at bounding box center [696, 219] width 95 height 21
click at [788, 226] on span "Select Status" at bounding box center [821, 219] width 68 height 15
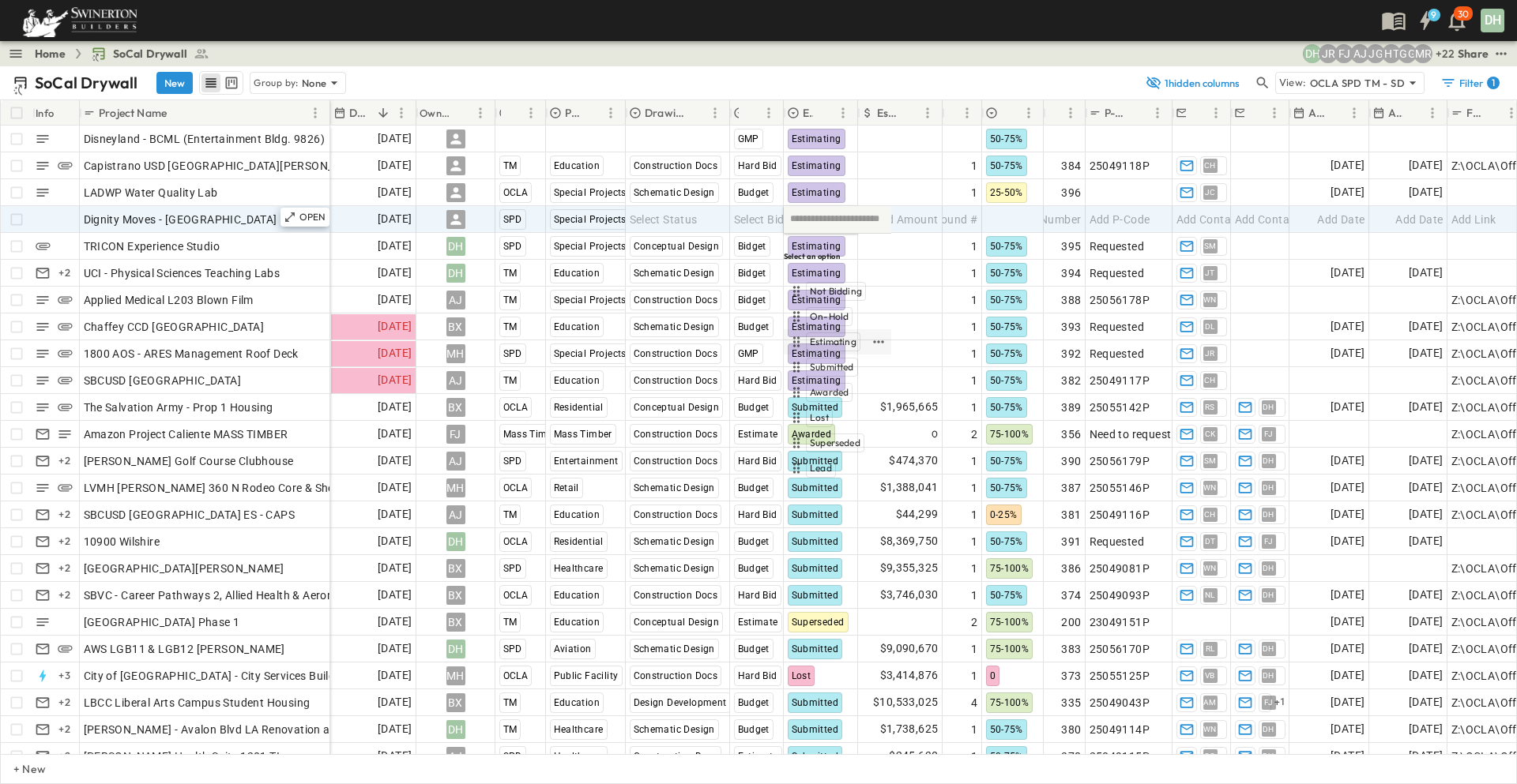
click at [823, 336] on span "Estimating" at bounding box center [833, 342] width 46 height 13
click at [756, 213] on span "Select Bid Type" at bounding box center [772, 219] width 78 height 15
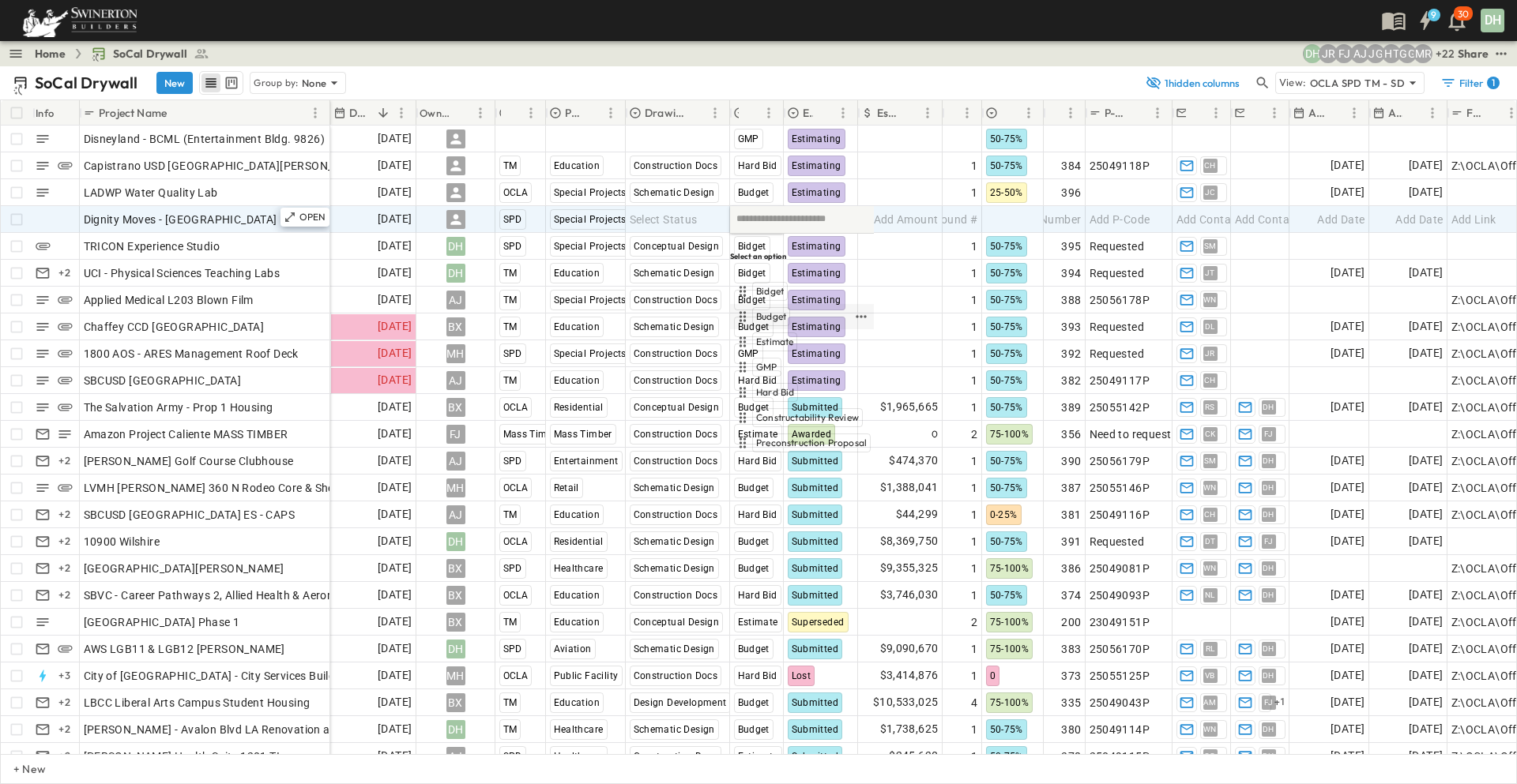
click at [771, 310] on span "Budget" at bounding box center [770, 316] width 30 height 13
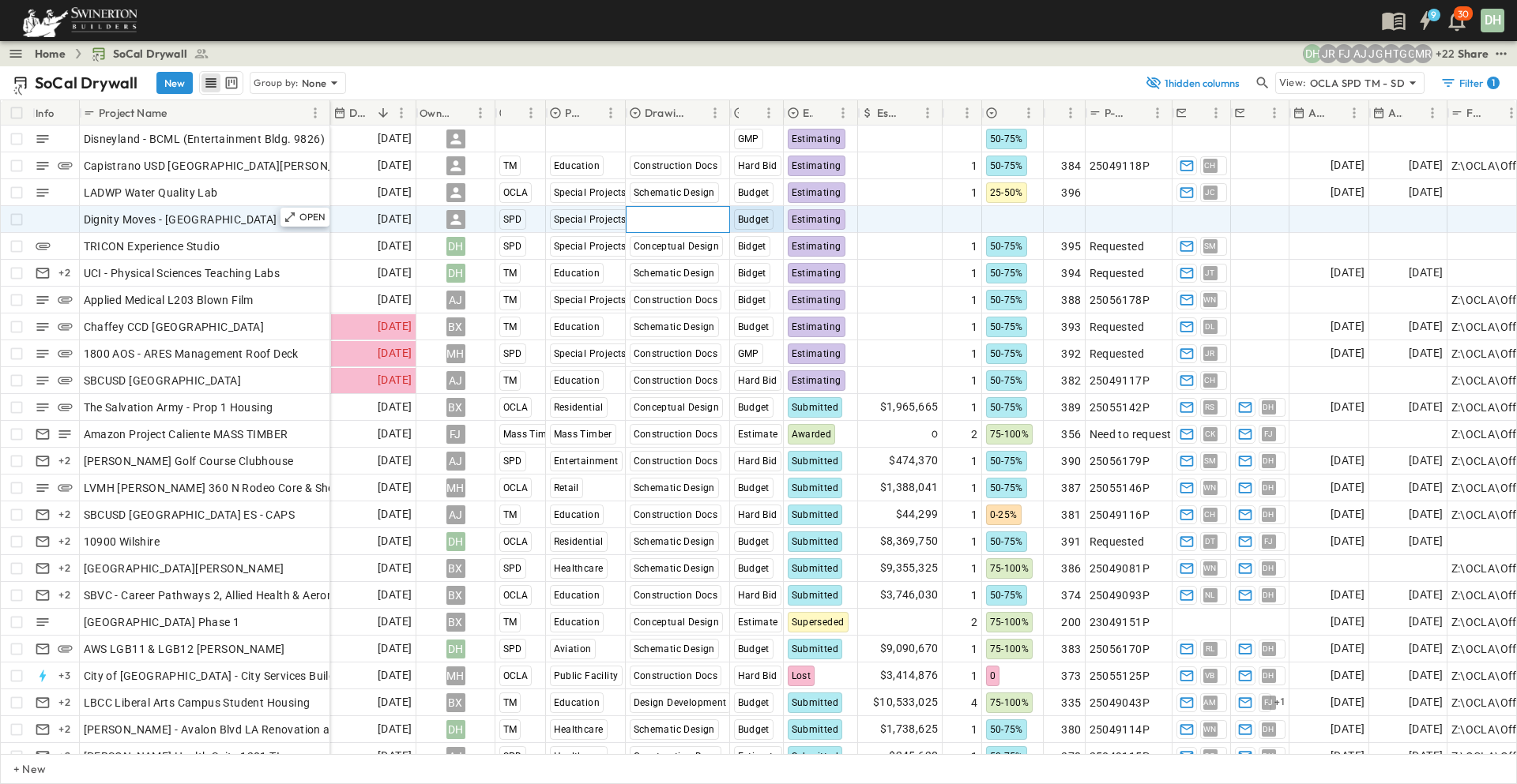
click at [674, 223] on span "Select Status" at bounding box center [663, 219] width 68 height 15
click at [702, 310] on span "Design Development" at bounding box center [696, 316] width 90 height 13
click at [884, 220] on span "Add Amount" at bounding box center [906, 219] width 65 height 15
click at [962, 218] on span "Add Round #" at bounding box center [944, 219] width 67 height 15
type input "*"
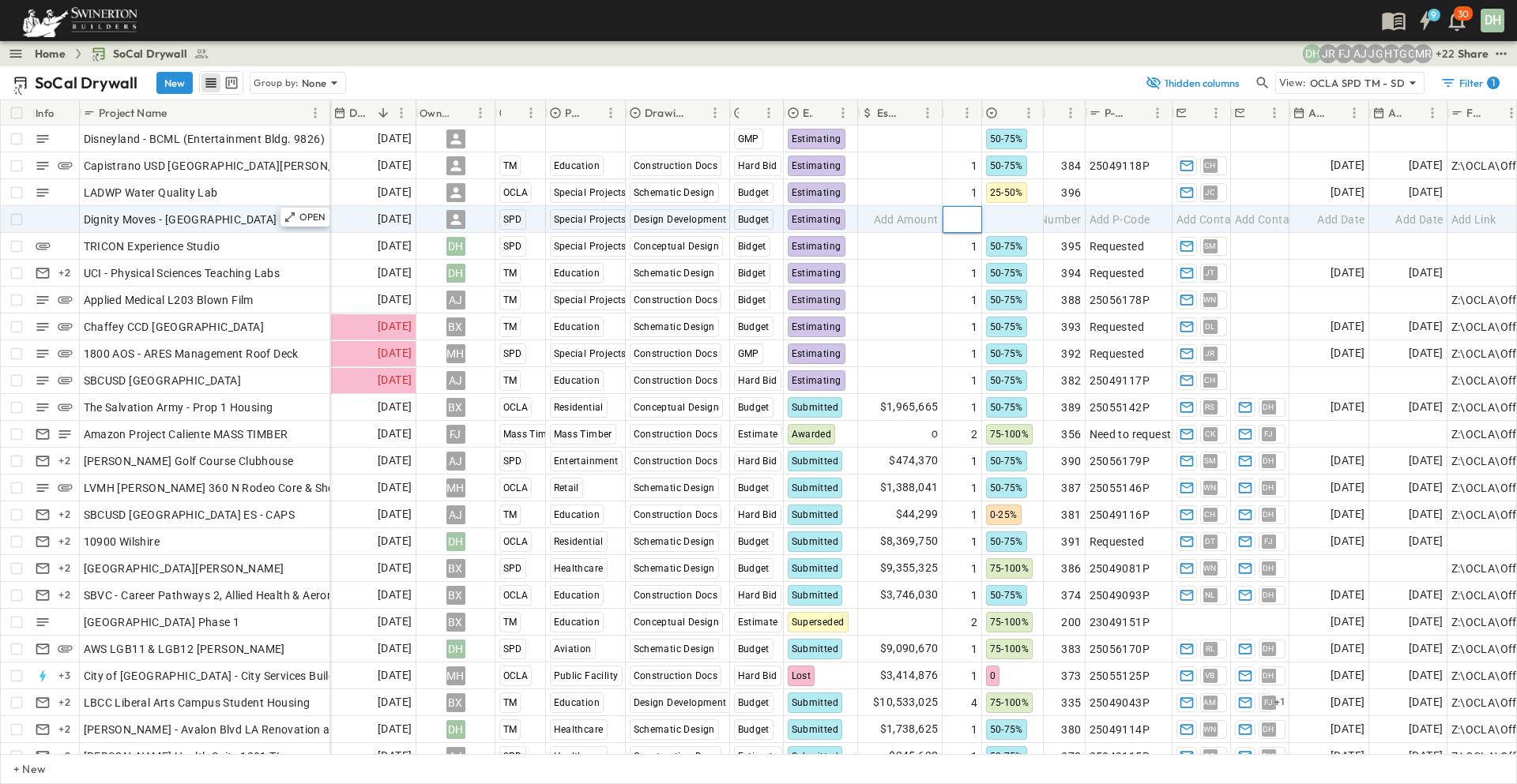
click at [974, 216] on input "*" at bounding box center [961, 218] width 37 height 19
click at [1020, 212] on div at bounding box center [1013, 218] width 60 height 25
click at [1033, 310] on span "50-75%" at bounding box center [1023, 316] width 32 height 13
click at [1073, 224] on span "Add Number" at bounding box center [1049, 219] width 65 height 15
click at [1118, 217] on span "Add P-Code" at bounding box center [1119, 219] width 61 height 15
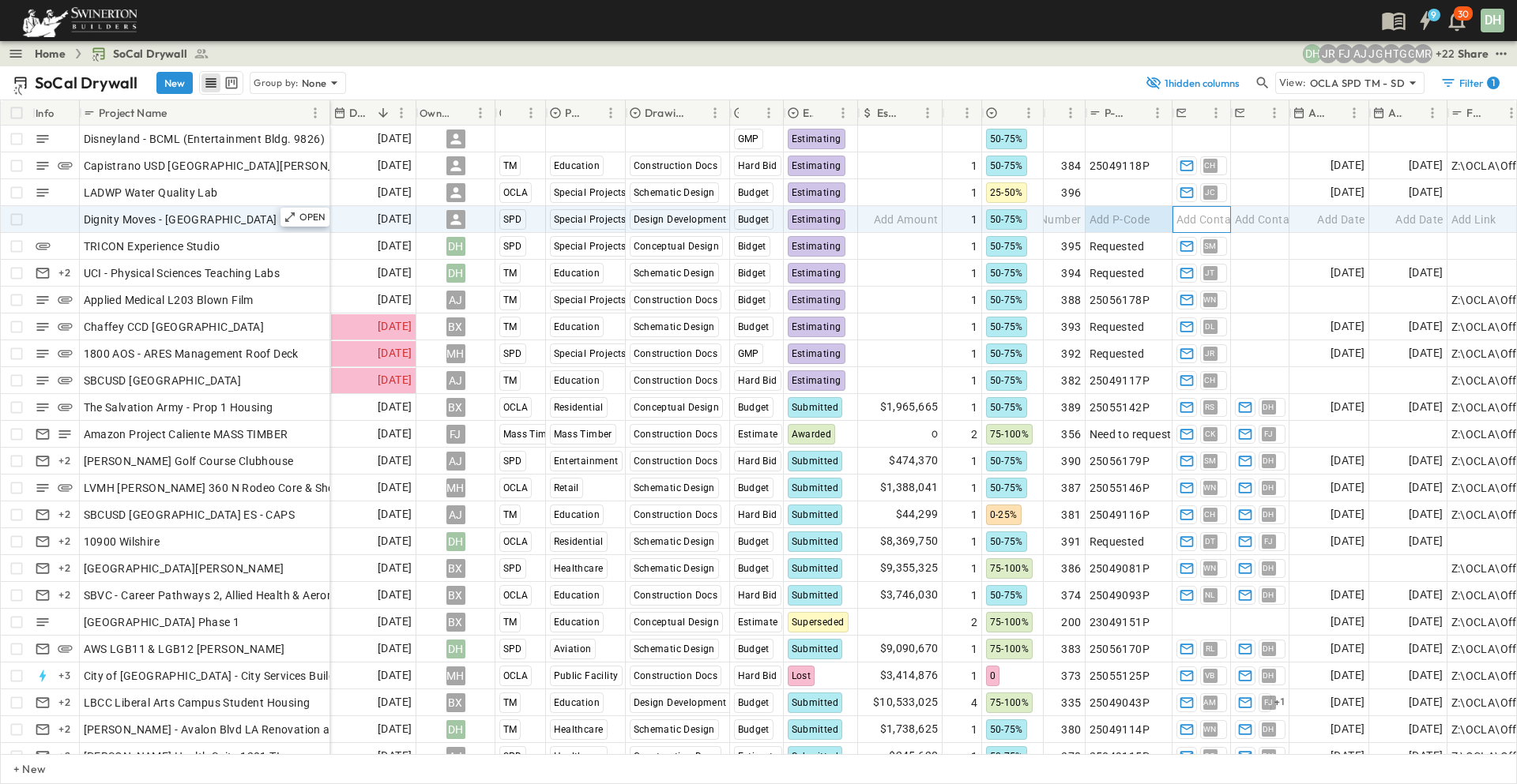
click at [1215, 224] on span "Add Contact" at bounding box center [1208, 219] width 65 height 15
type input "*"
type input "*****"
click at [1270, 299] on p "[PERSON_NAME], [PERSON_NAME][EMAIL_ADDRESS][PERSON_NAME][DOMAIN_NAME]" at bounding box center [1435, 307] width 462 height 15
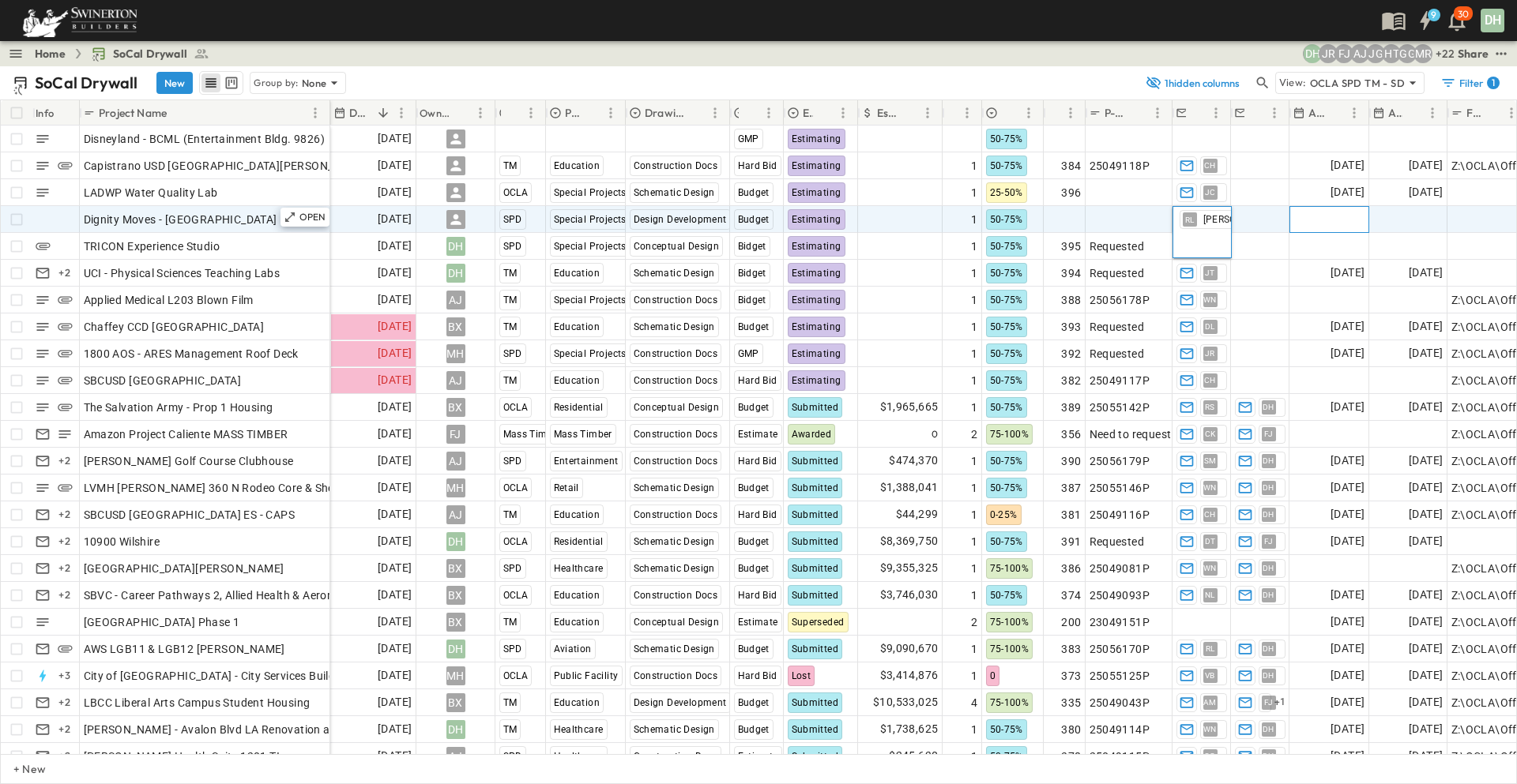
click at [1311, 219] on div "Add Date" at bounding box center [1328, 218] width 78 height 25
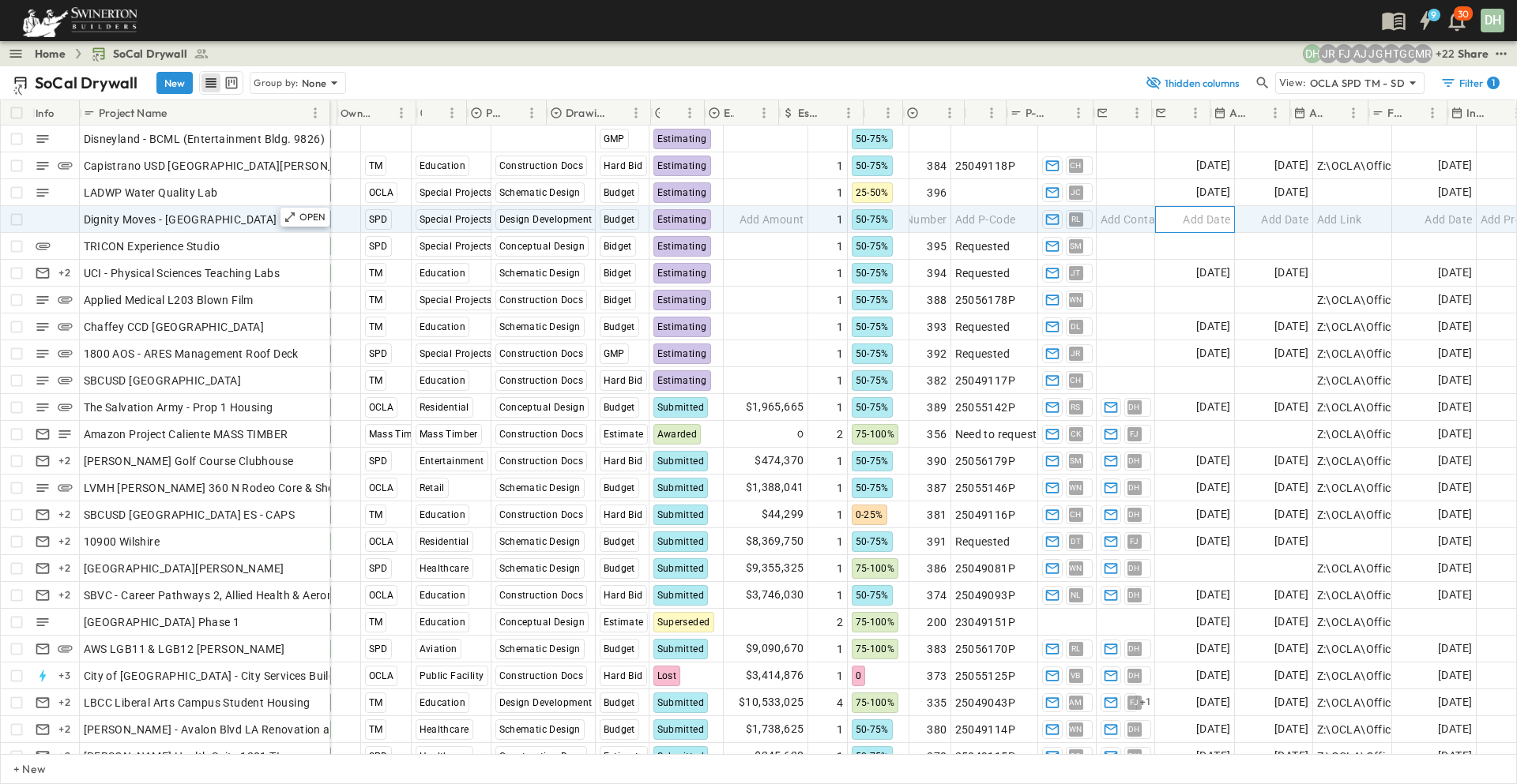
scroll to position [0, 158]
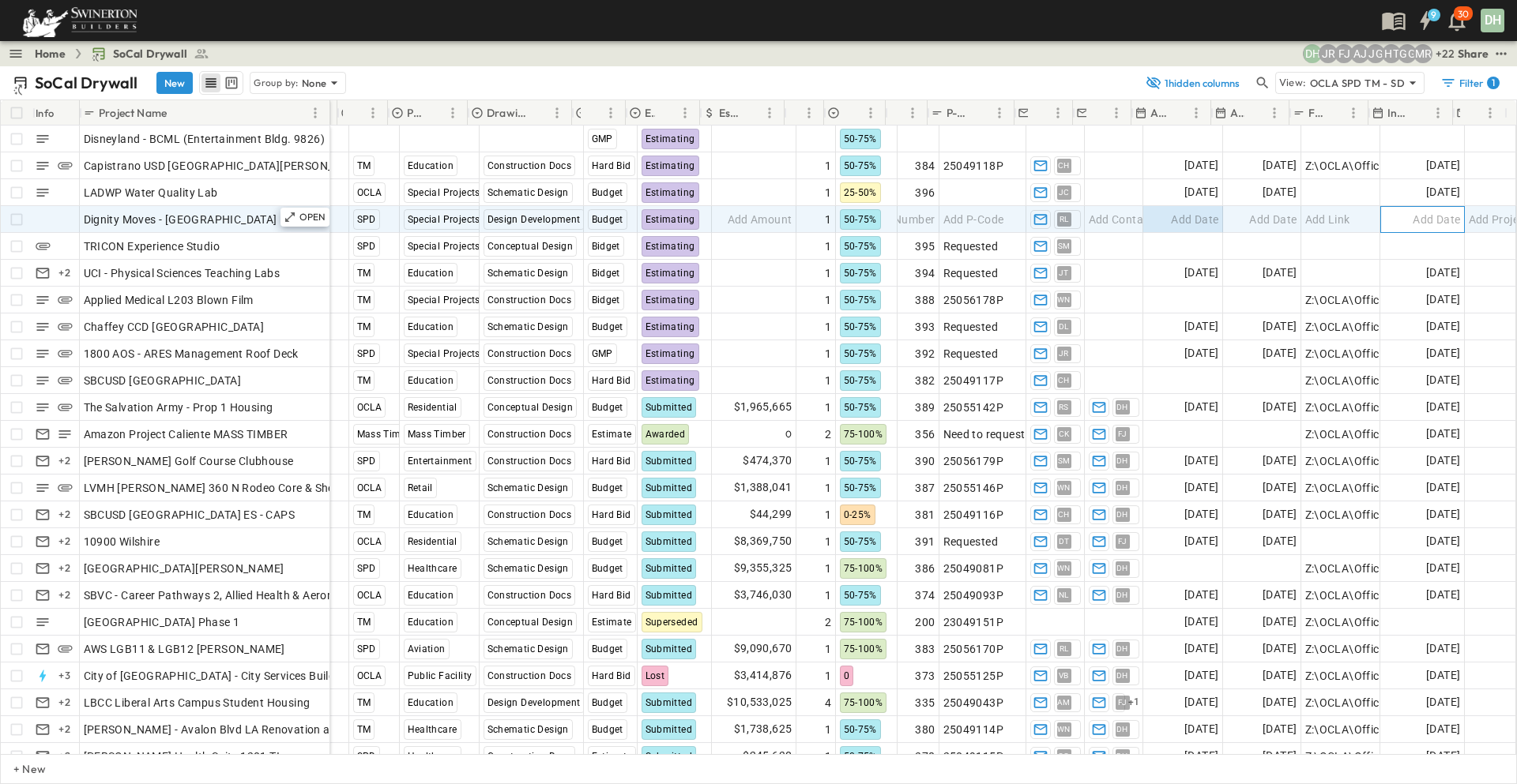
click at [1412, 212] on span "Add Date" at bounding box center [1436, 219] width 47 height 15
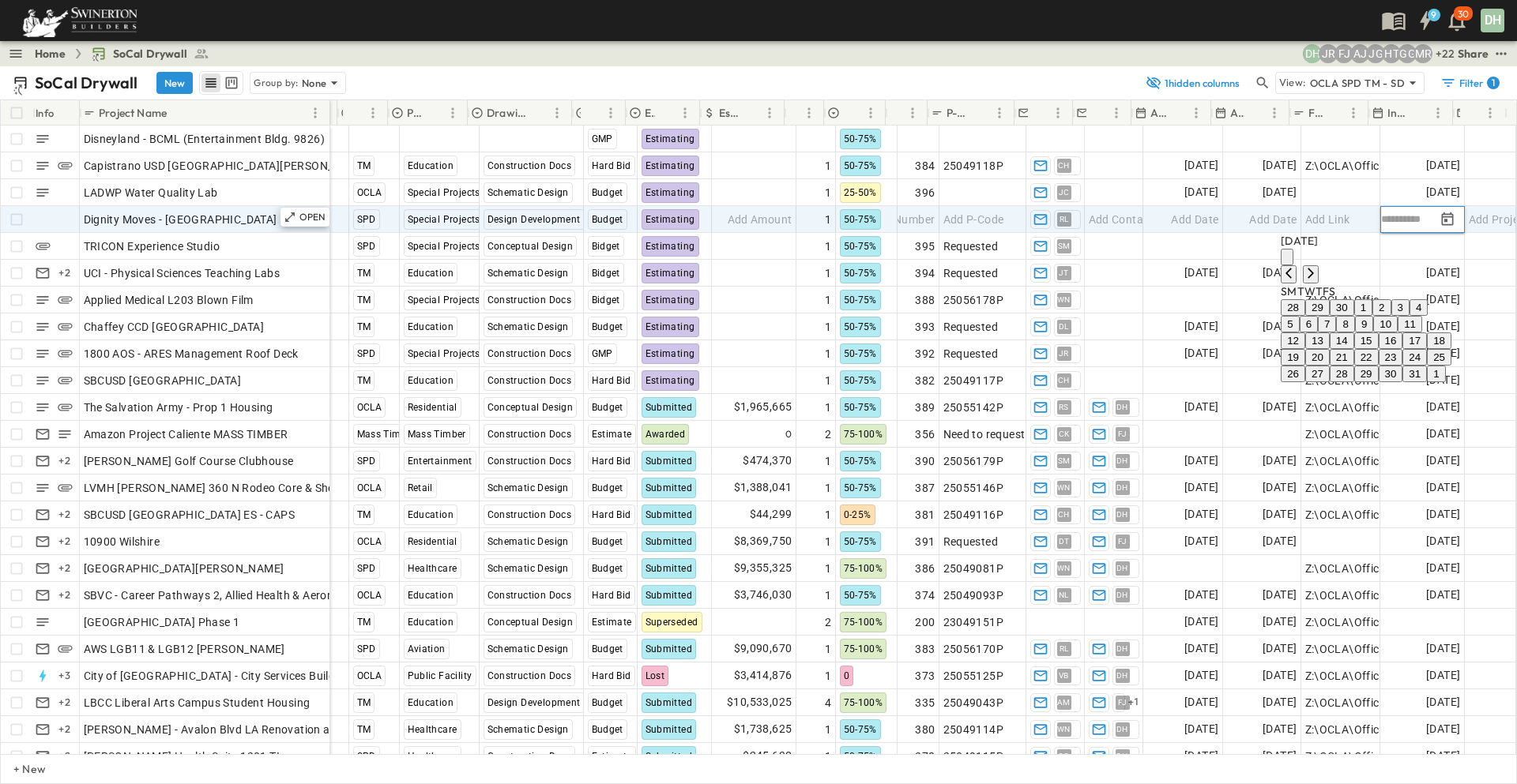
click at [1317, 332] on button "7" at bounding box center [1326, 324] width 18 height 16
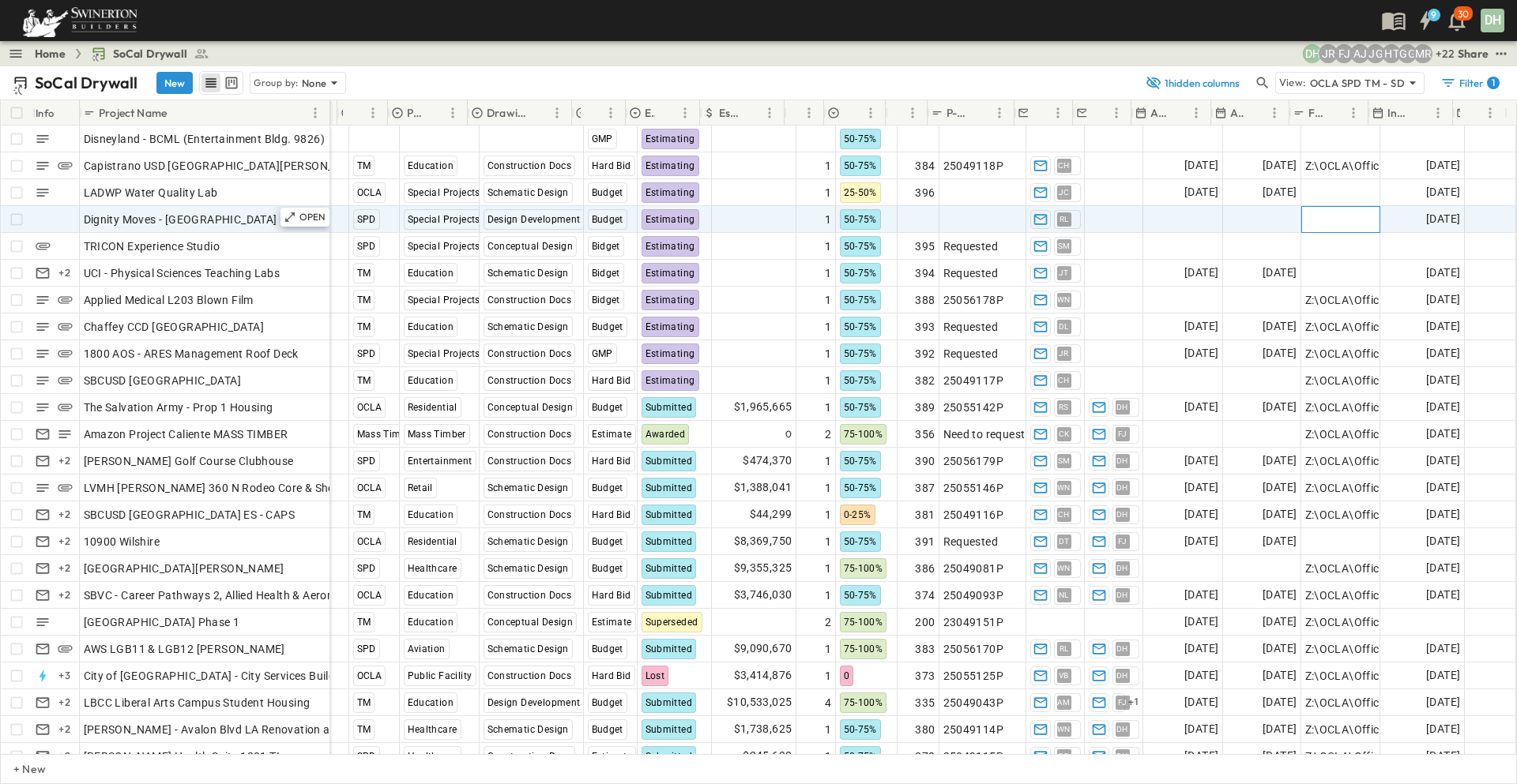
click at [1330, 221] on span "Add Link" at bounding box center [1328, 219] width 45 height 15
click at [1265, 217] on span "Add Date" at bounding box center [1272, 219] width 47 height 15
